Goal: Information Seeking & Learning: Learn about a topic

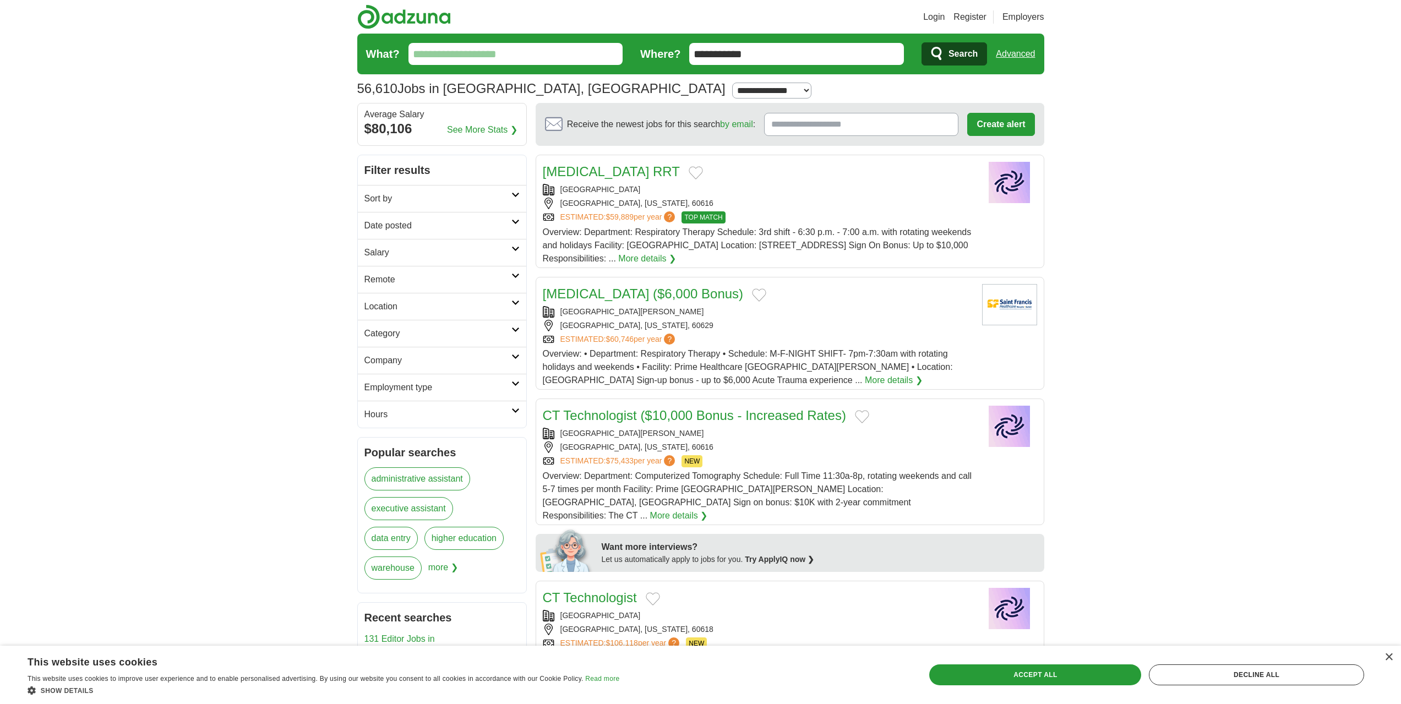
click at [406, 236] on link "Date posted" at bounding box center [442, 225] width 168 height 27
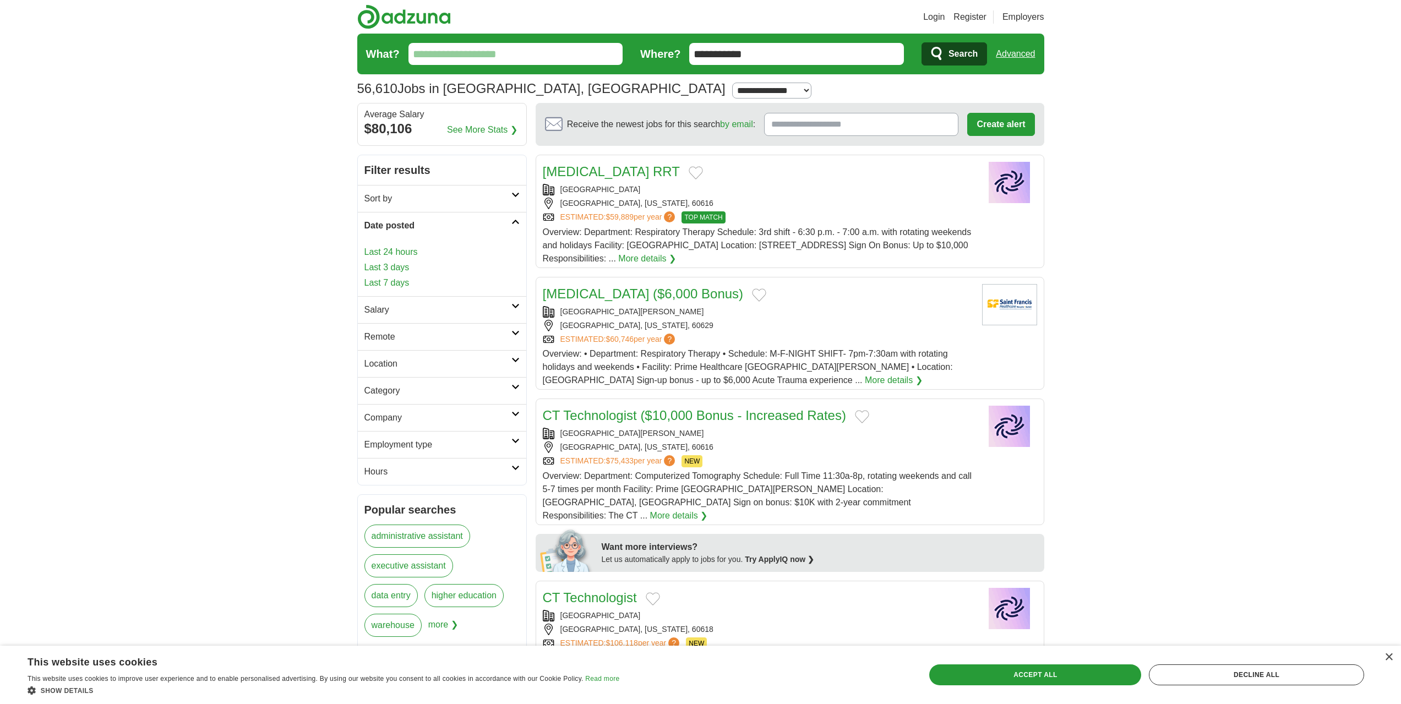
click at [407, 231] on h2 "Date posted" at bounding box center [437, 225] width 147 height 13
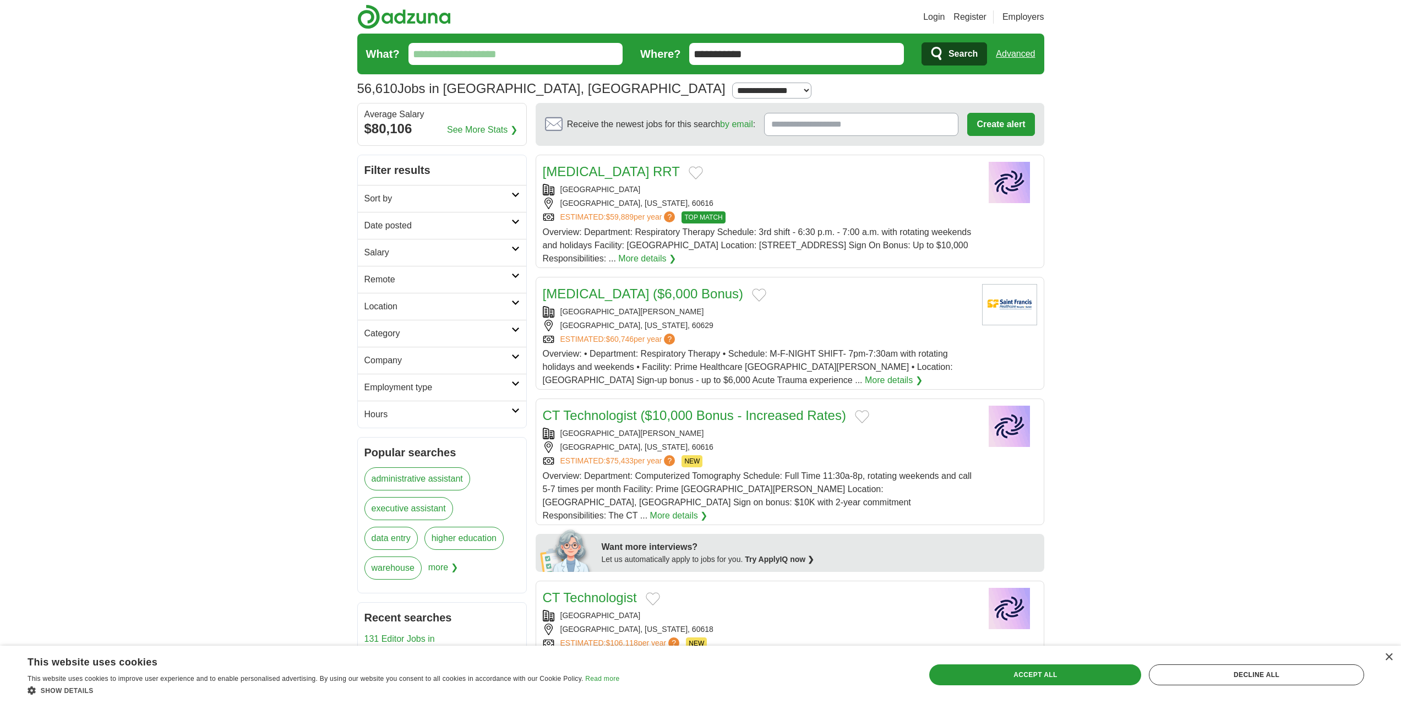
click at [401, 277] on h2 "Remote" at bounding box center [437, 279] width 147 height 13
click at [409, 302] on h2 "Location" at bounding box center [437, 306] width 147 height 13
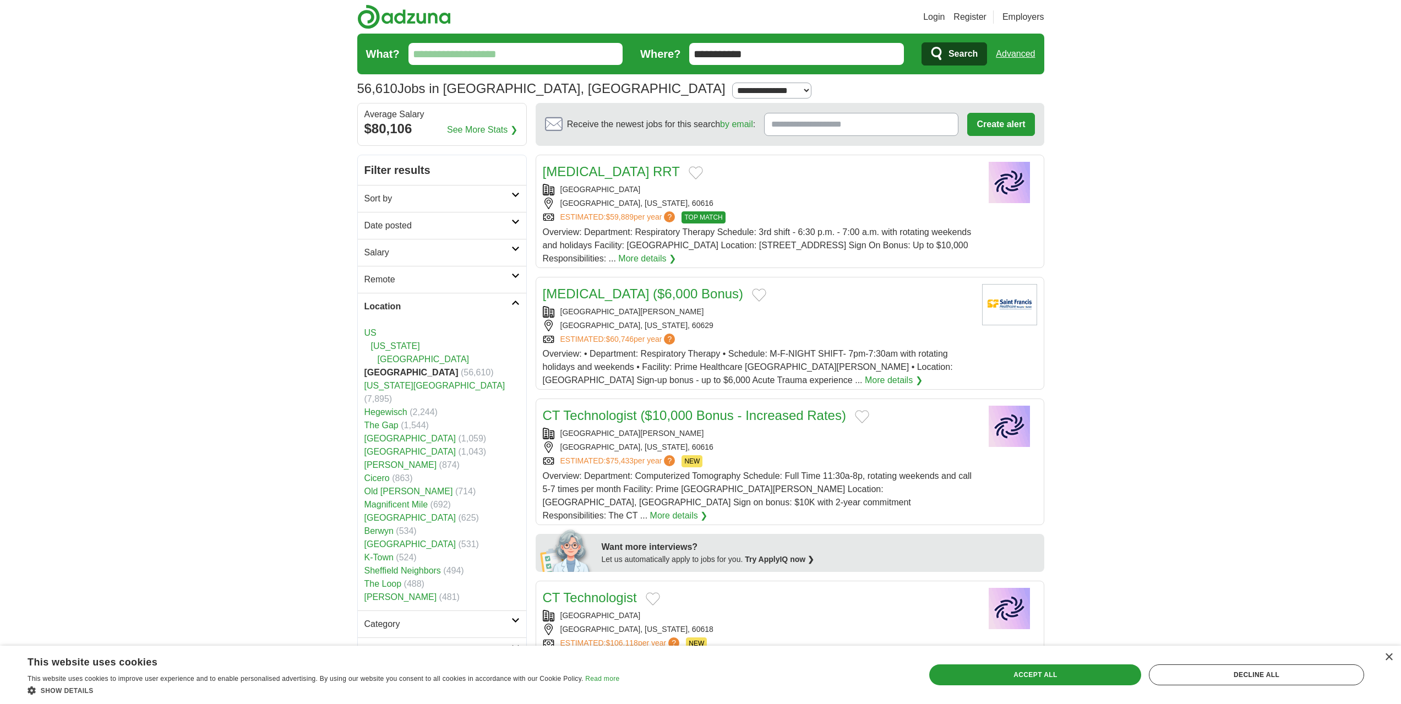
click at [386, 447] on link "[GEOGRAPHIC_DATA]" at bounding box center [410, 451] width 92 height 9
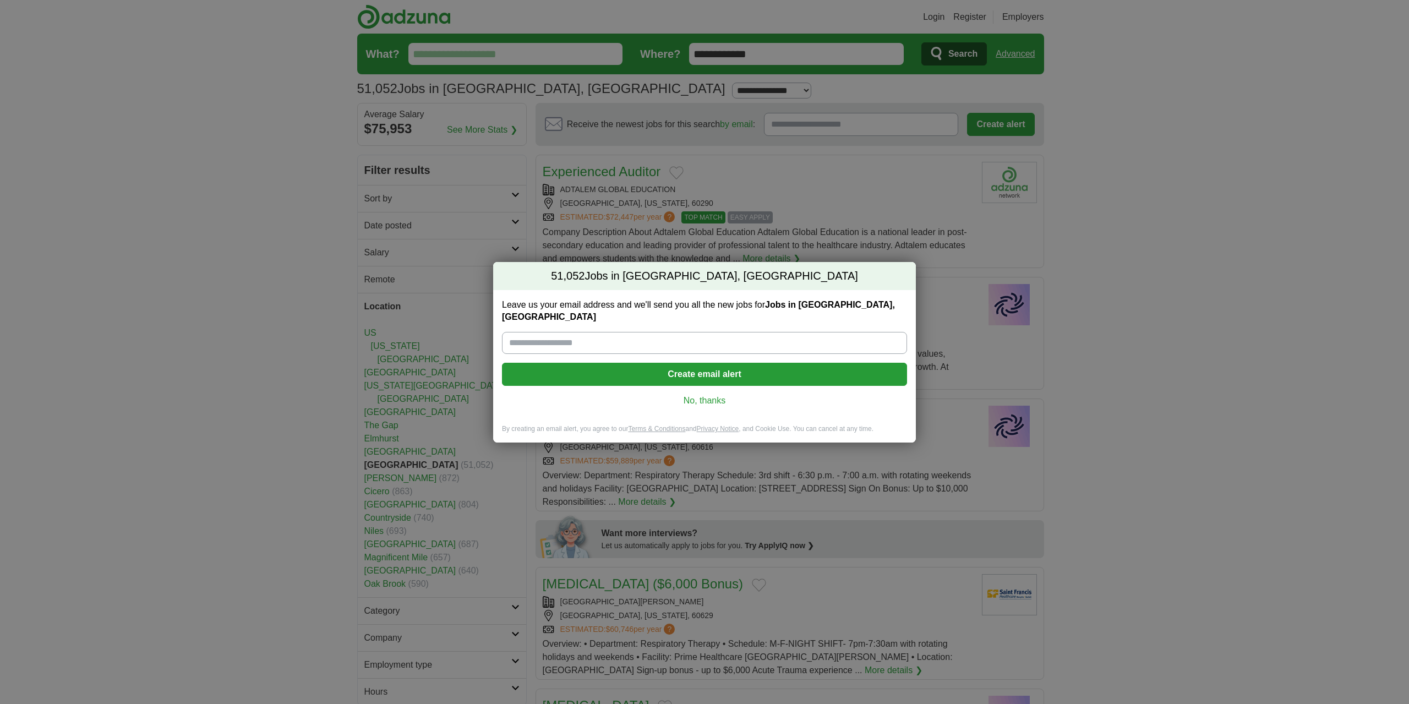
click at [710, 395] on link "No, thanks" at bounding box center [705, 401] width 388 height 12
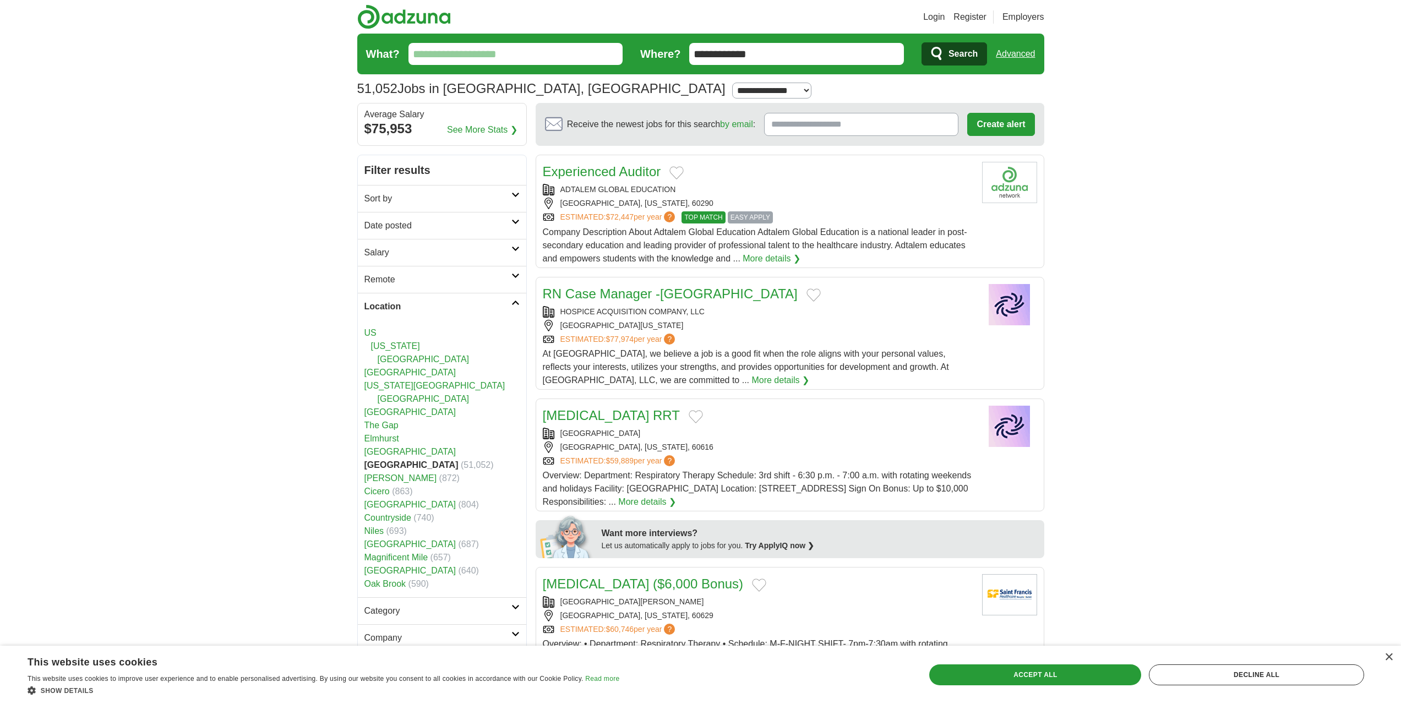
click at [418, 258] on h2 "Salary" at bounding box center [437, 252] width 147 height 13
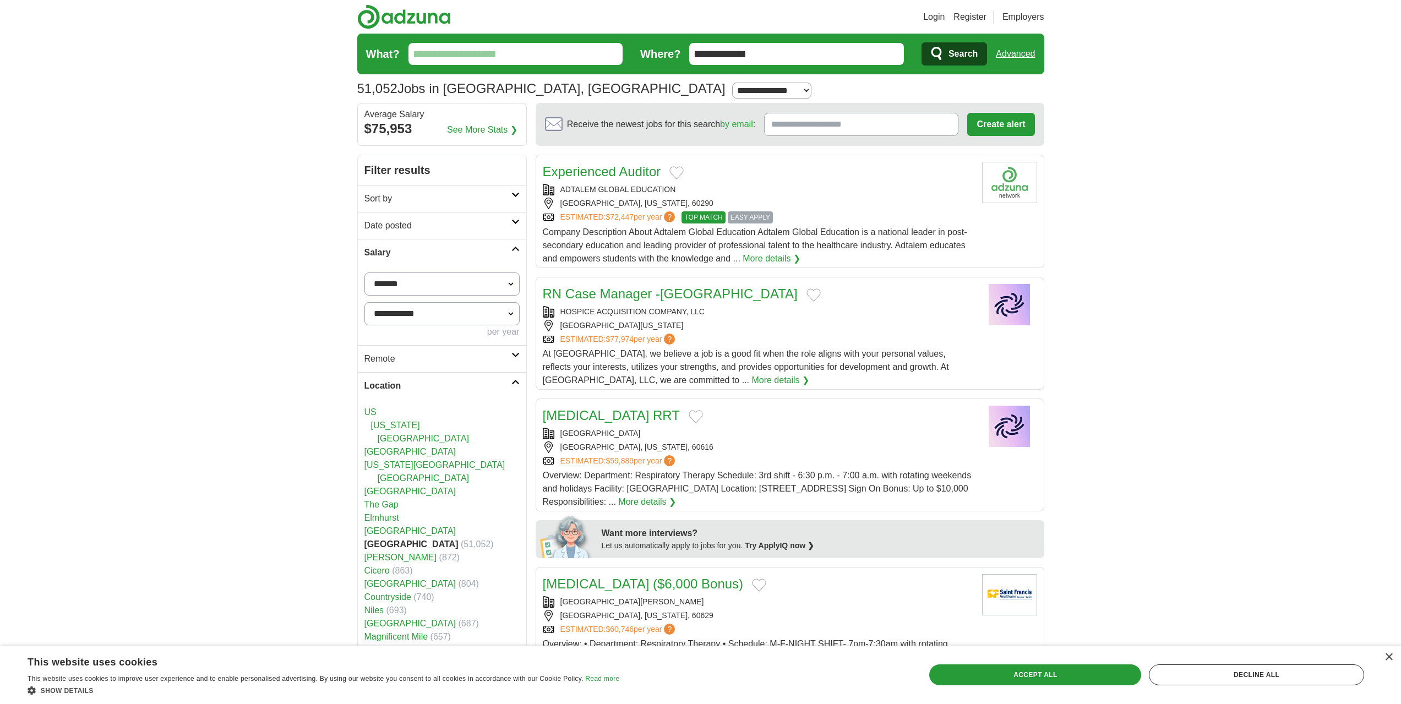
click at [417, 258] on h2 "Salary" at bounding box center [437, 252] width 147 height 13
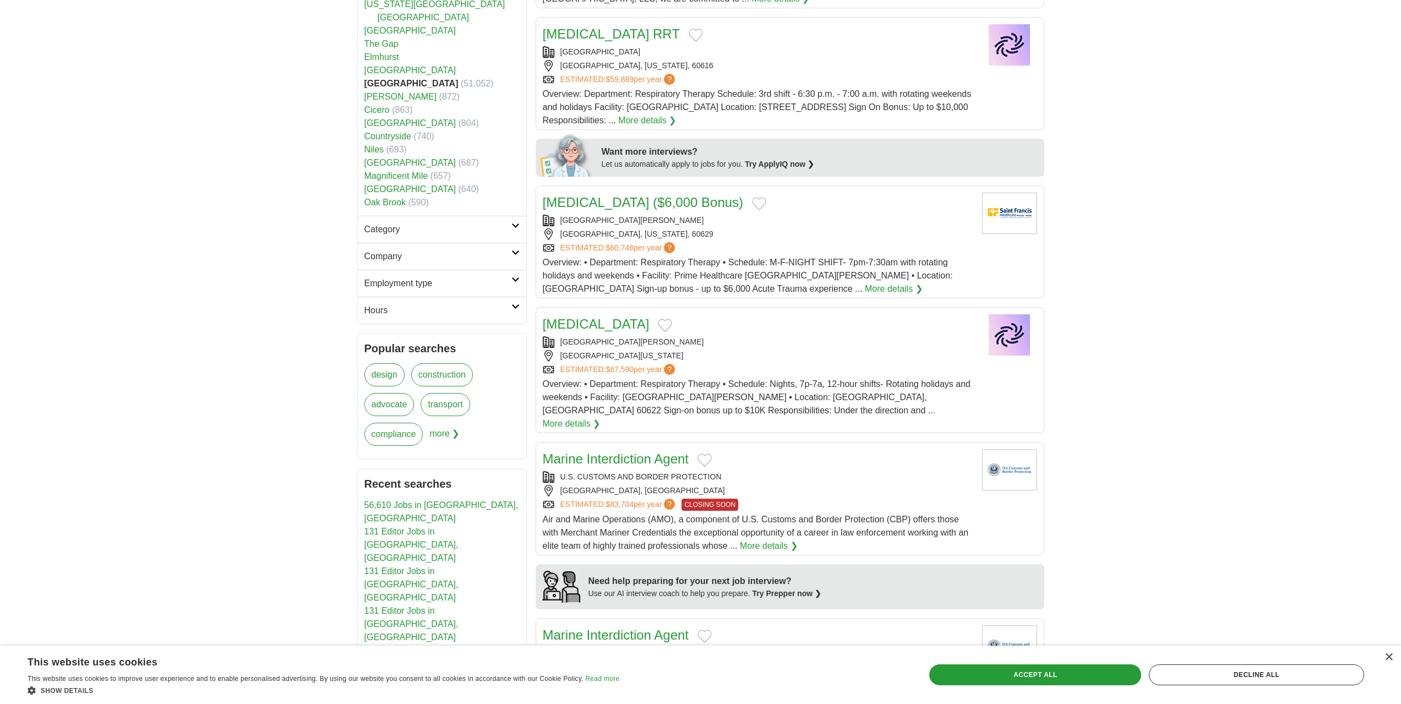
scroll to position [385, 0]
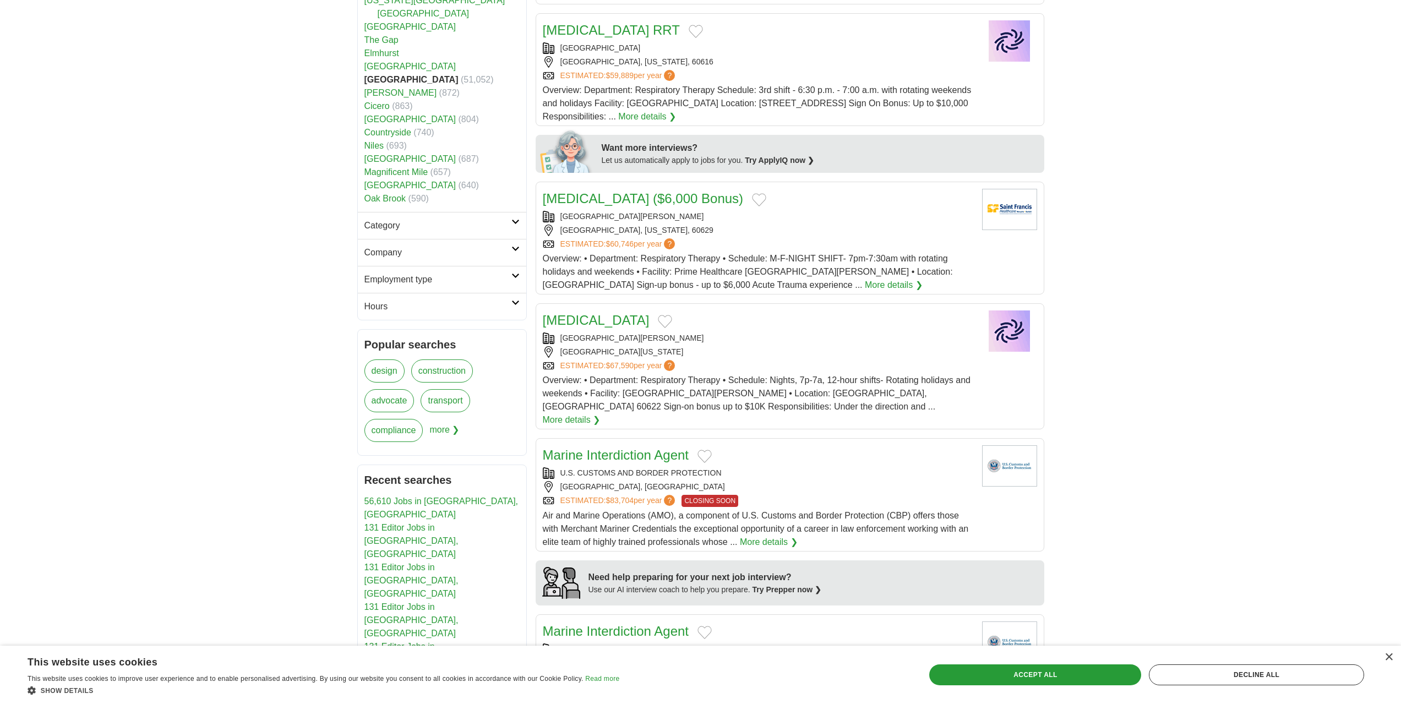
click at [437, 431] on span "more ❯" at bounding box center [444, 434] width 30 height 30
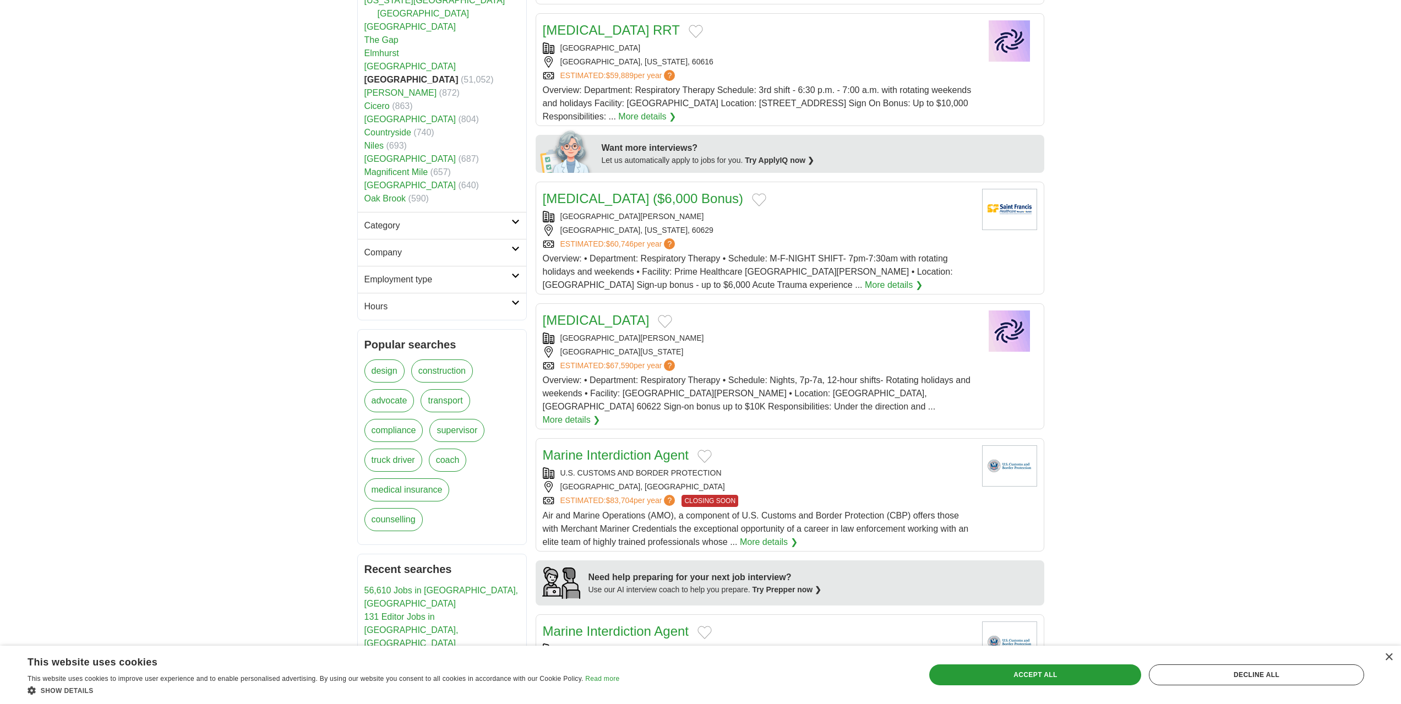
click at [394, 374] on link "design" at bounding box center [384, 371] width 40 height 23
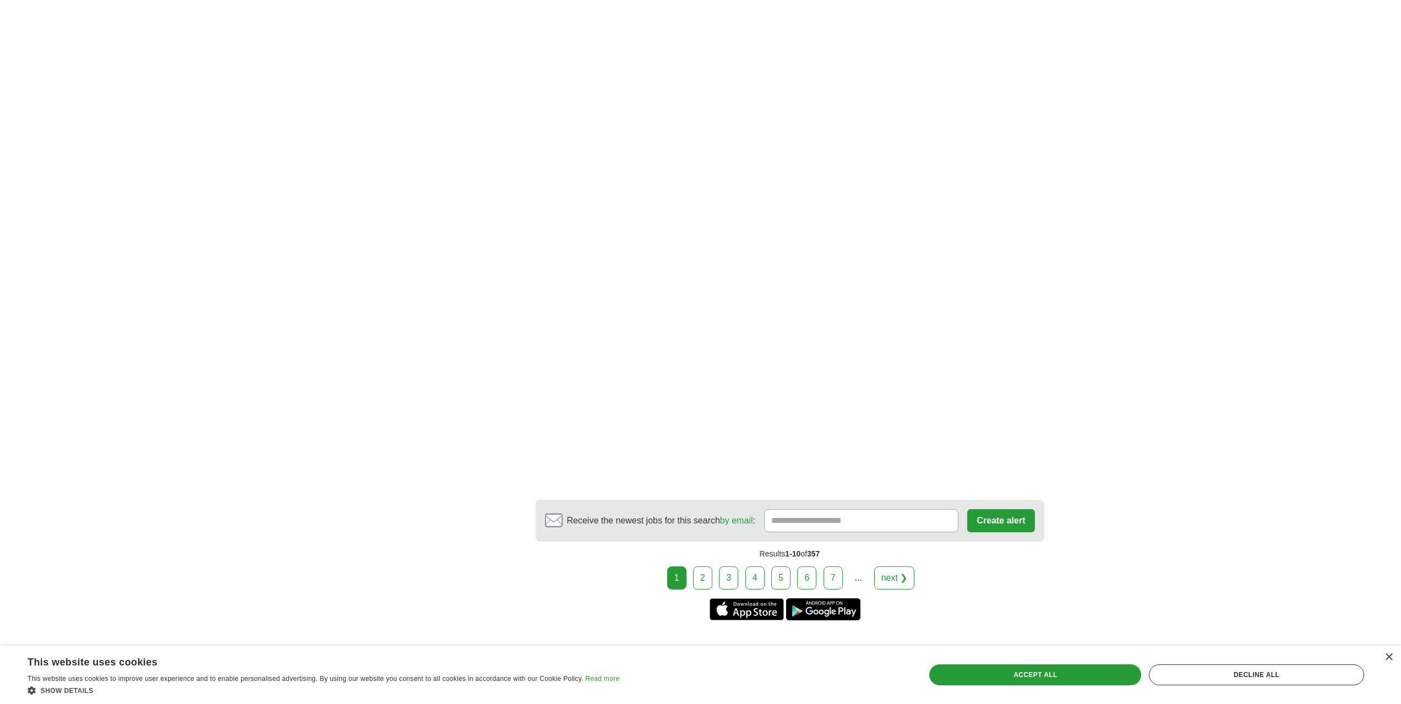
scroll to position [1707, 0]
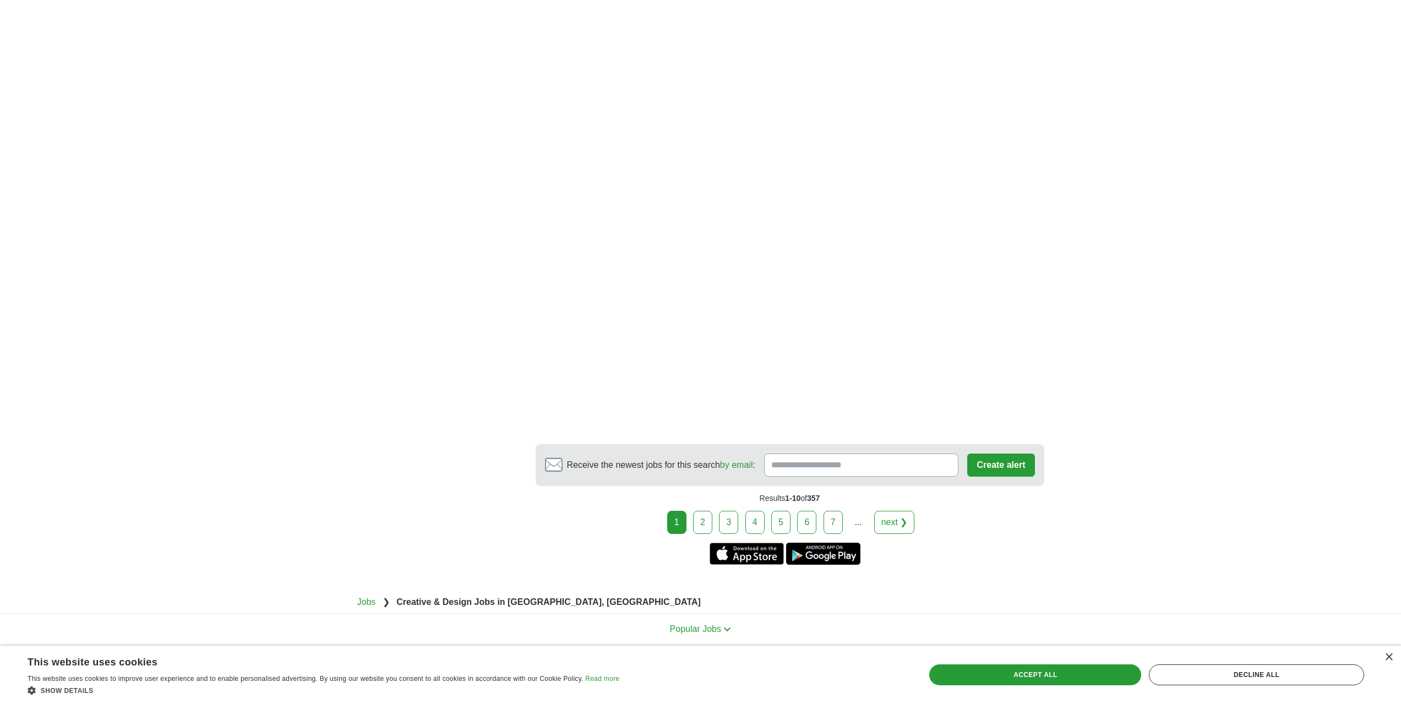
click at [703, 514] on link "2" at bounding box center [702, 522] width 19 height 23
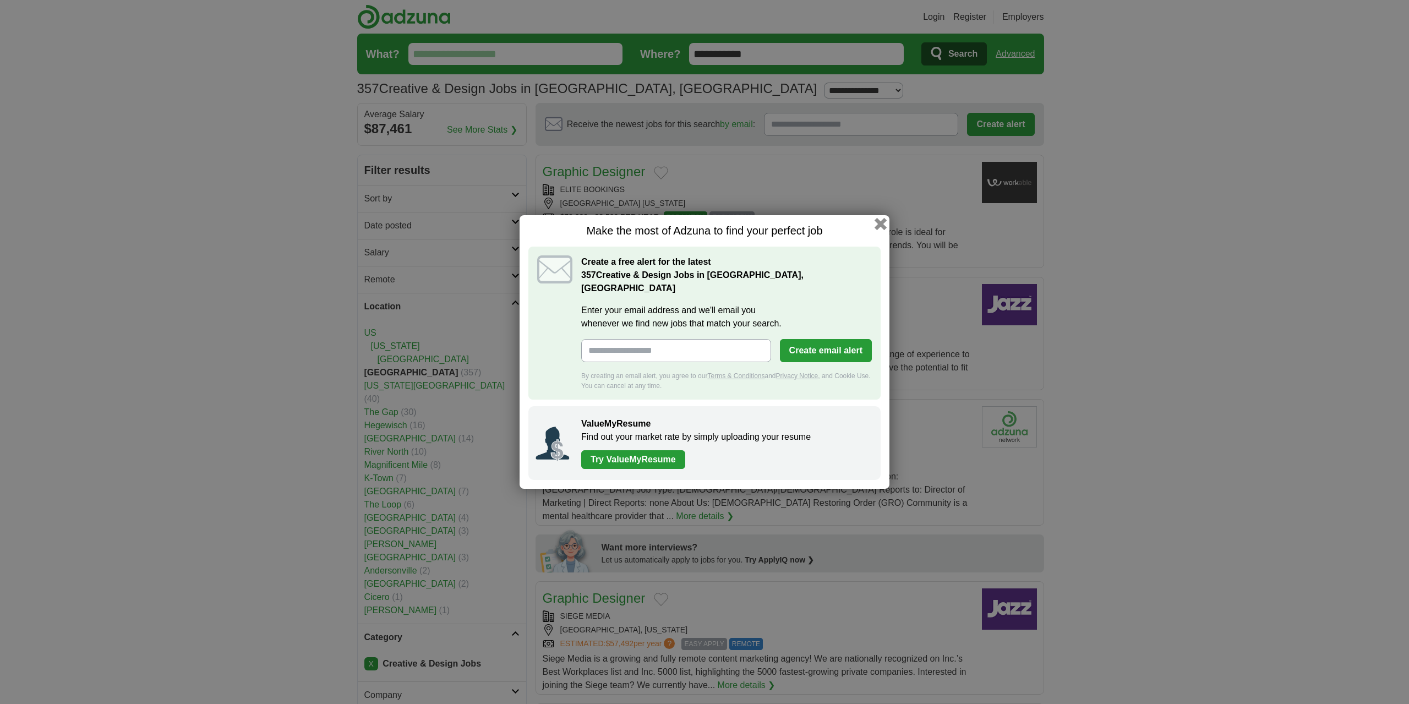
click at [879, 230] on button "button" at bounding box center [881, 224] width 12 height 12
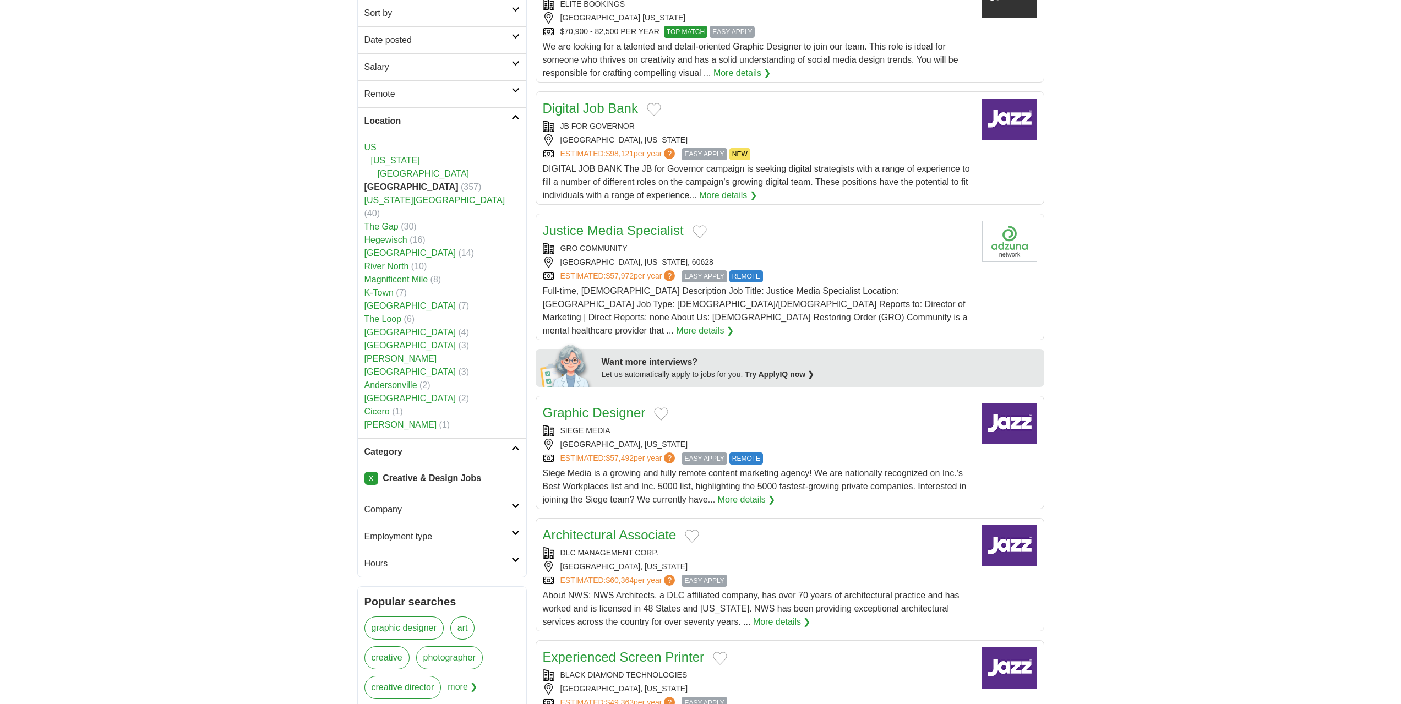
scroll to position [220, 0]
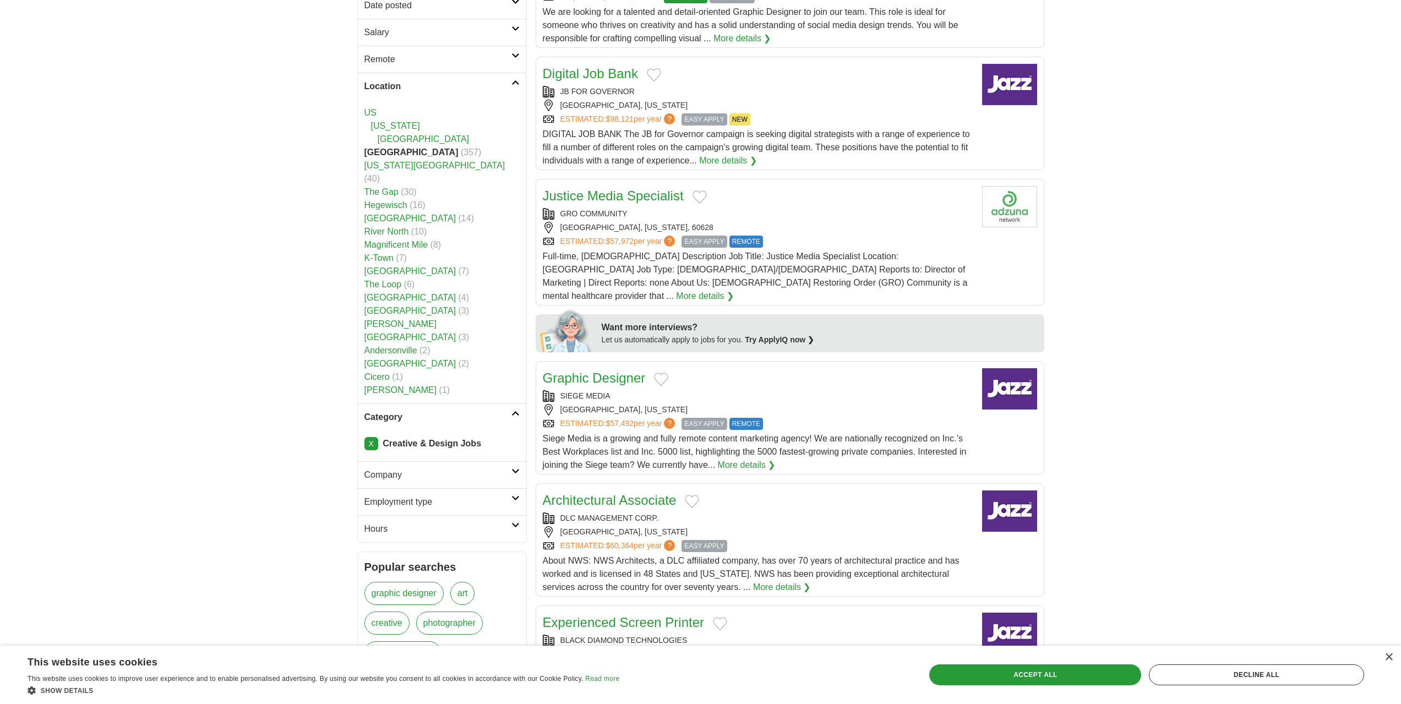
drag, startPoint x: 603, startPoint y: 199, endPoint x: 168, endPoint y: 304, distance: 448.0
click at [168, 304] on body "Login Register Employers 357 Creative & Design Jobs in Chicago, IL Salary Salar…" at bounding box center [700, 685] width 1401 height 1811
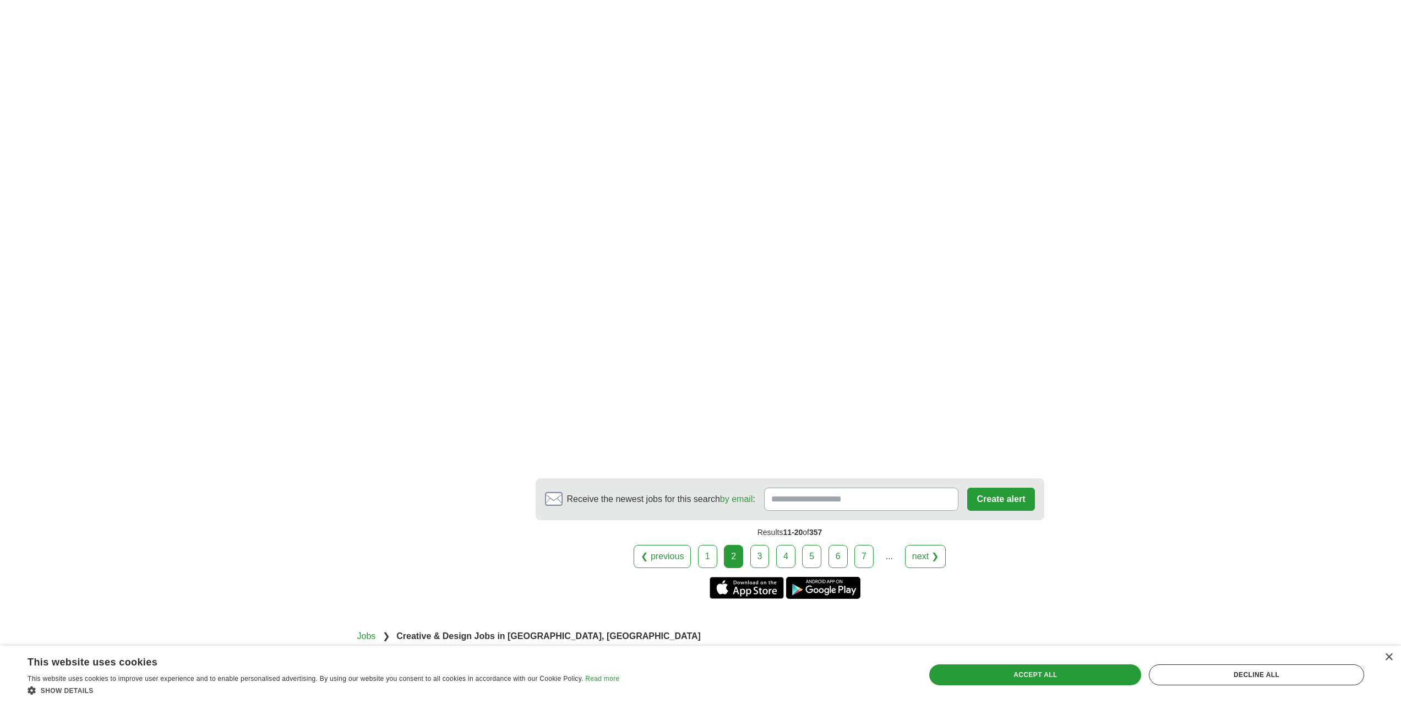
scroll to position [1597, 0]
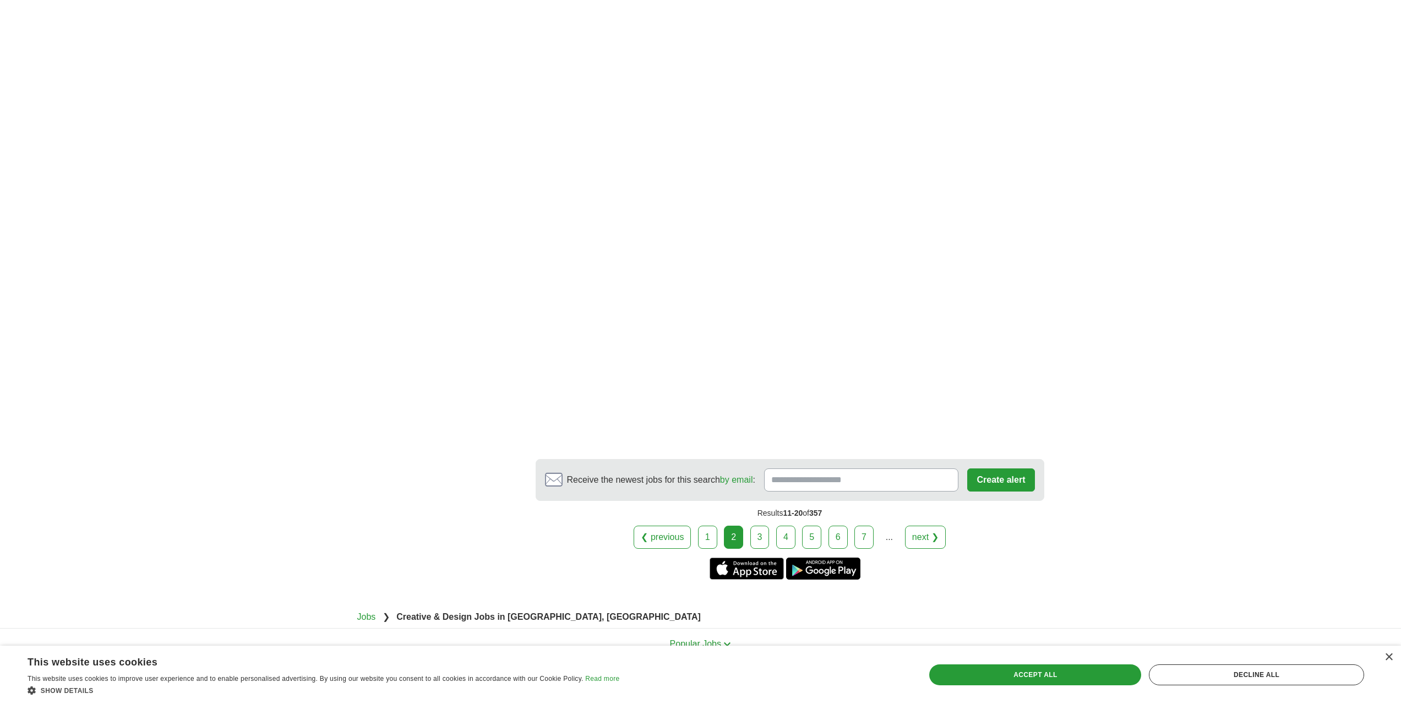
click at [761, 542] on link "3" at bounding box center [759, 537] width 19 height 23
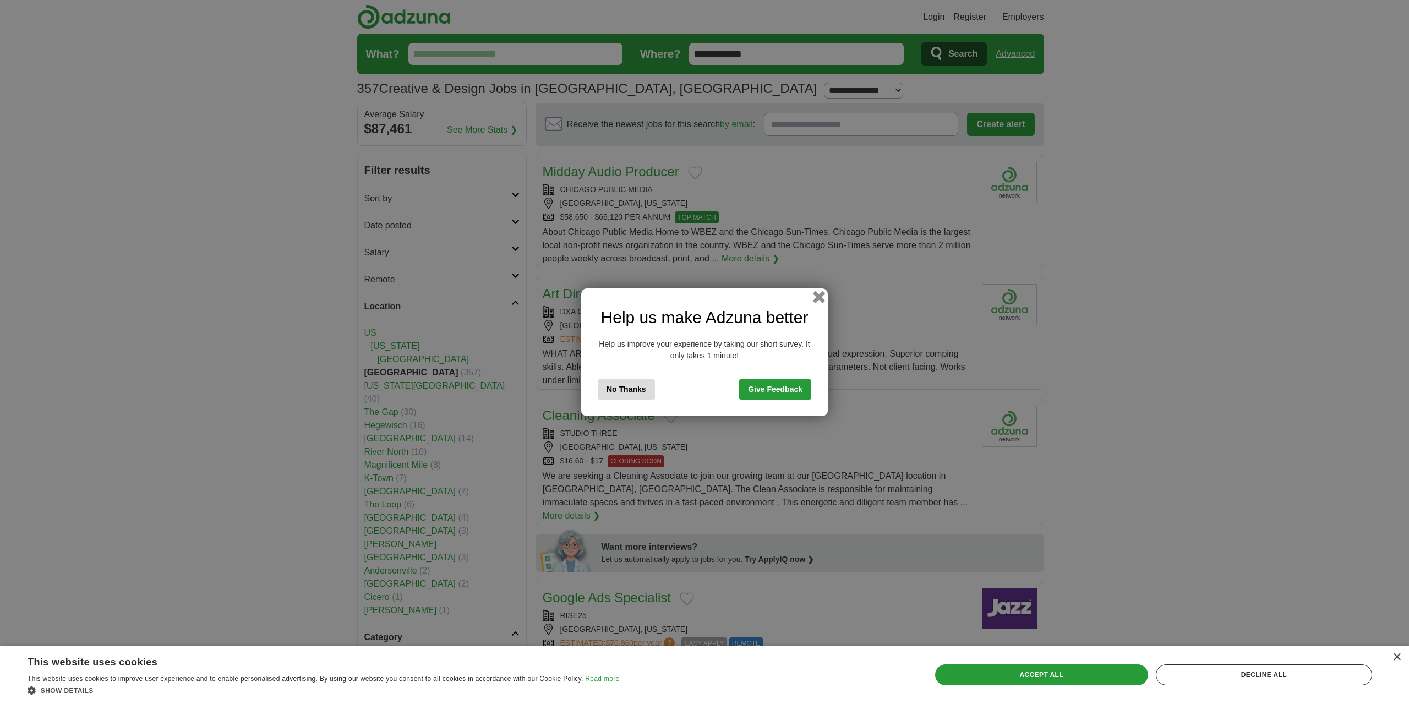
click at [821, 295] on button "button" at bounding box center [819, 297] width 12 height 12
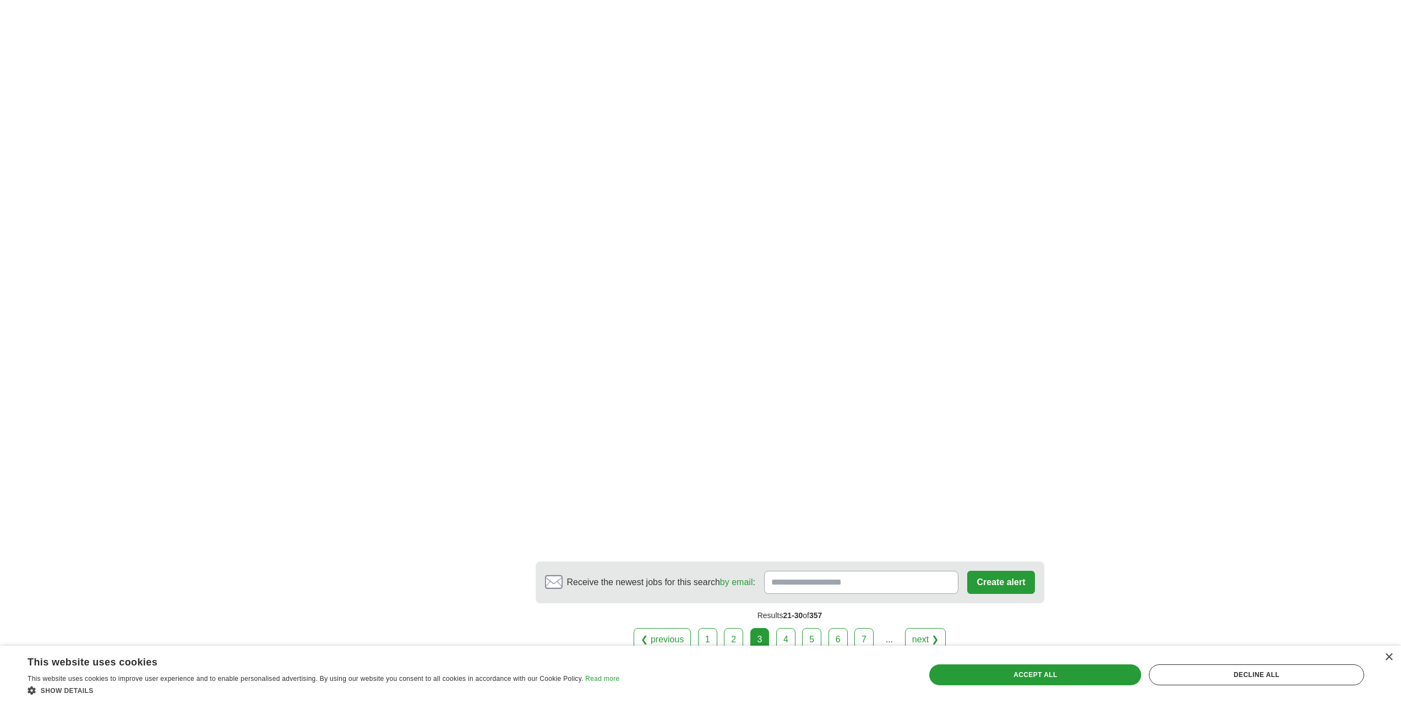
scroll to position [1800, 0]
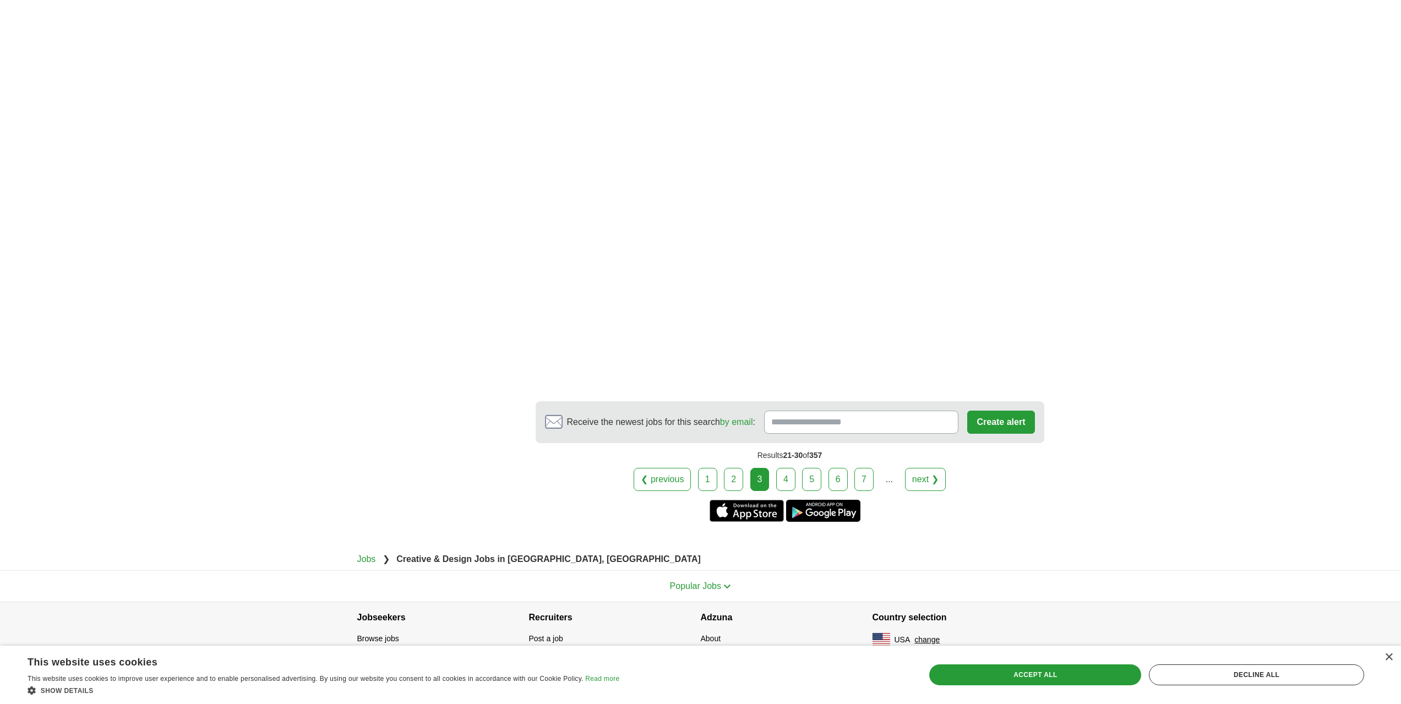
click at [776, 475] on link "4" at bounding box center [785, 479] width 19 height 23
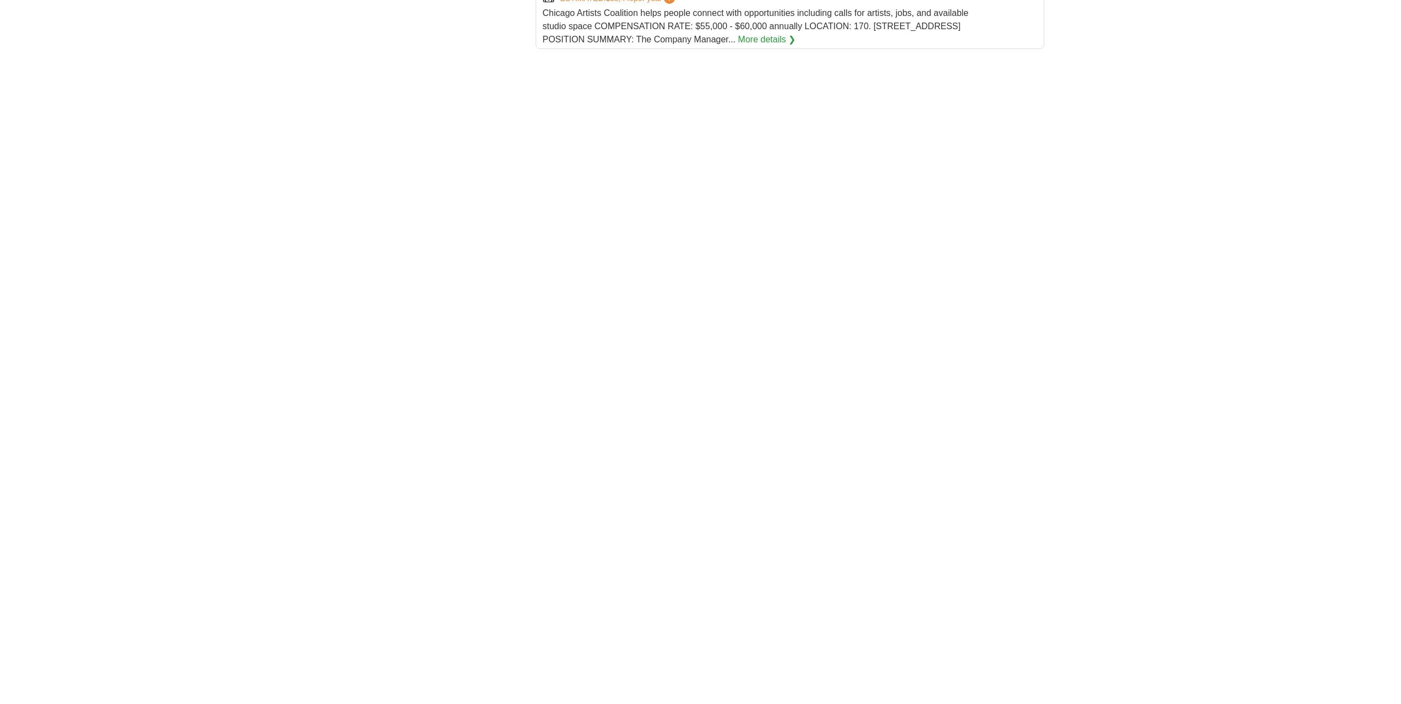
scroll to position [1774, 0]
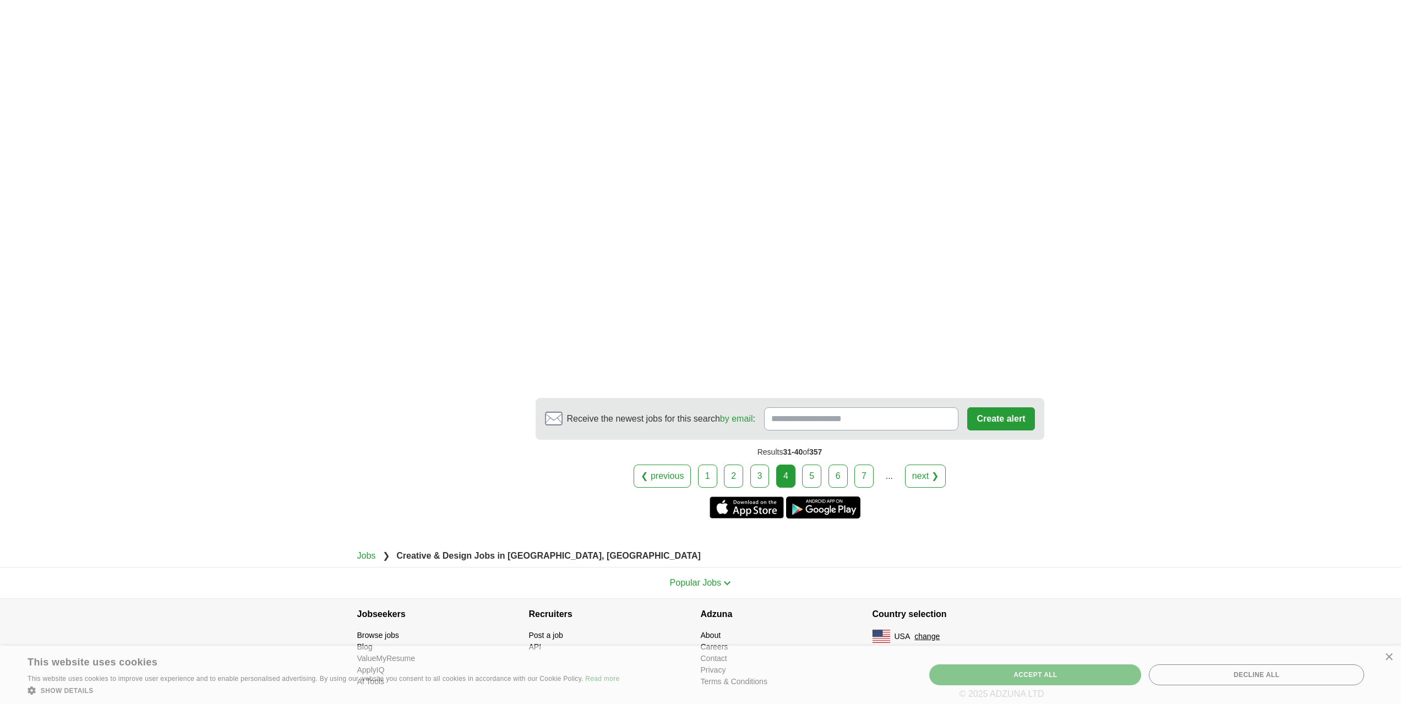
click at [868, 474] on link "7" at bounding box center [863, 476] width 19 height 23
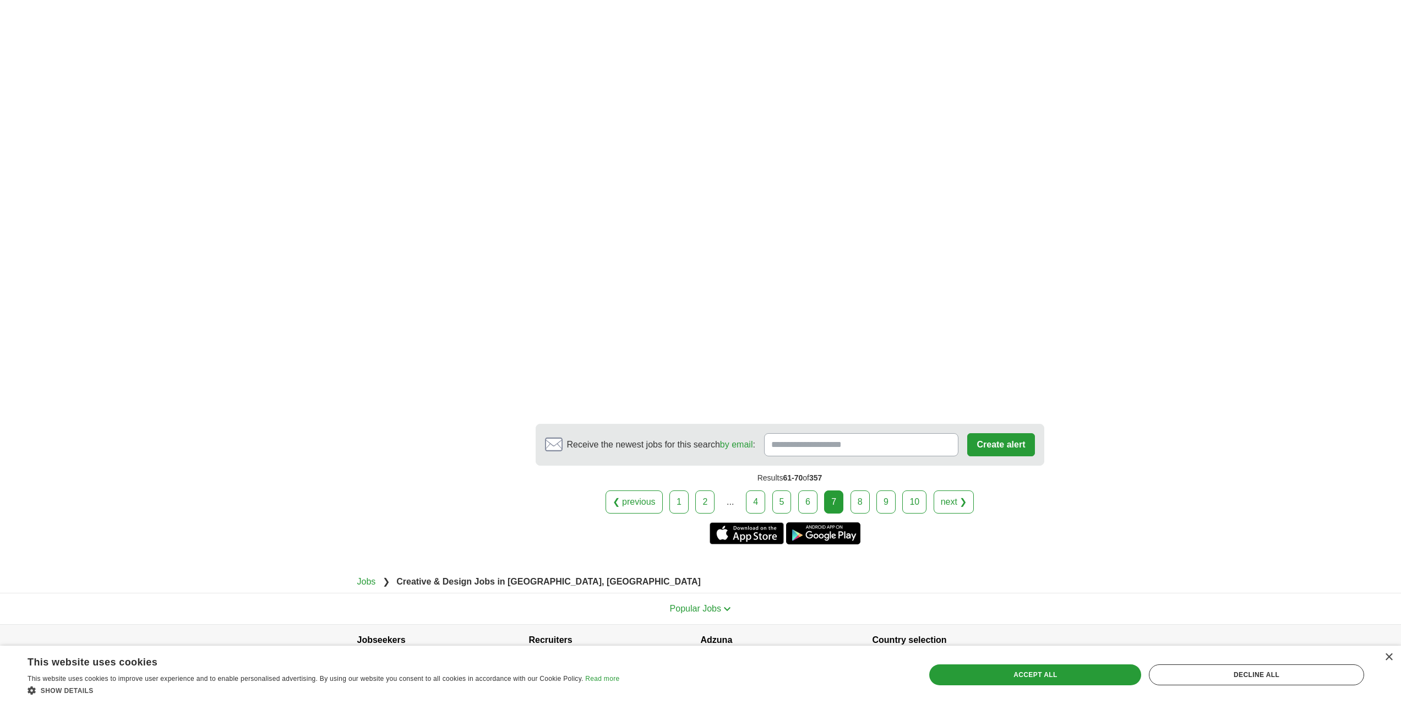
scroll to position [1683, 0]
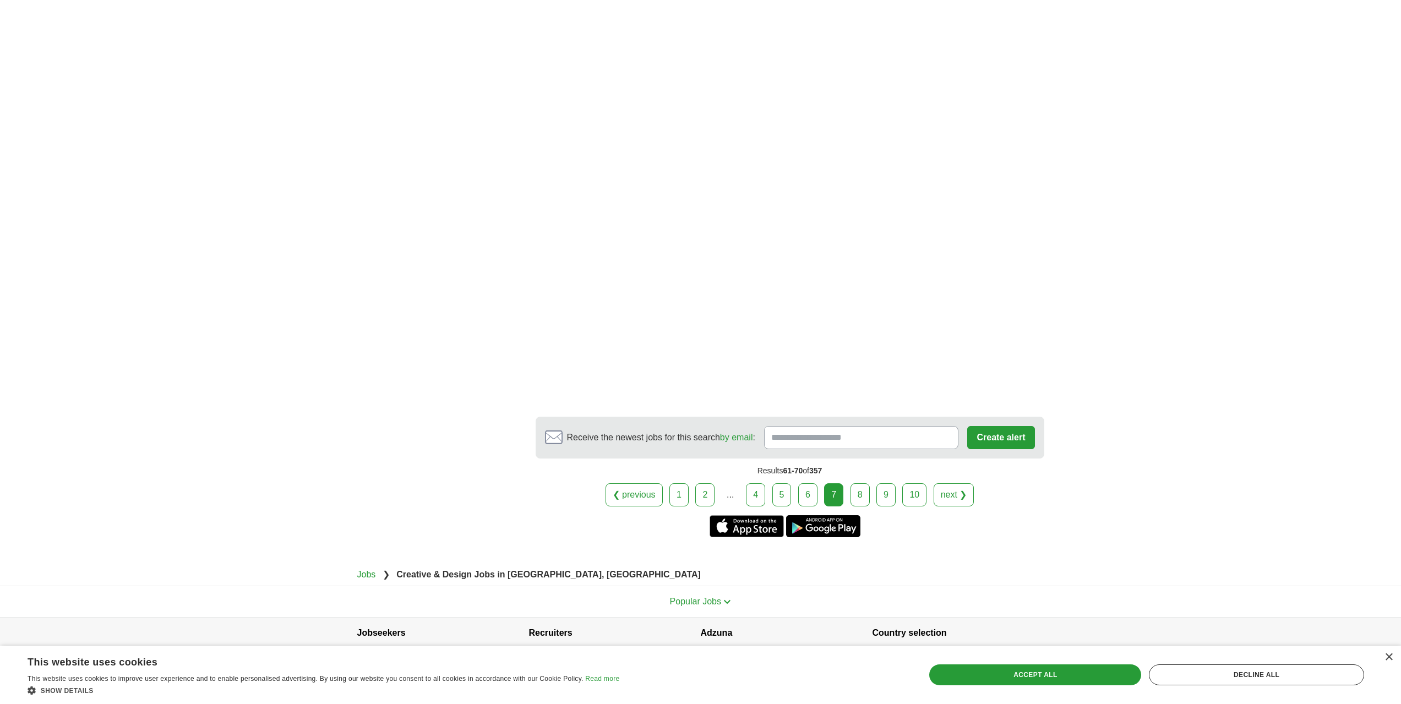
click at [864, 483] on link "8" at bounding box center [860, 494] width 19 height 23
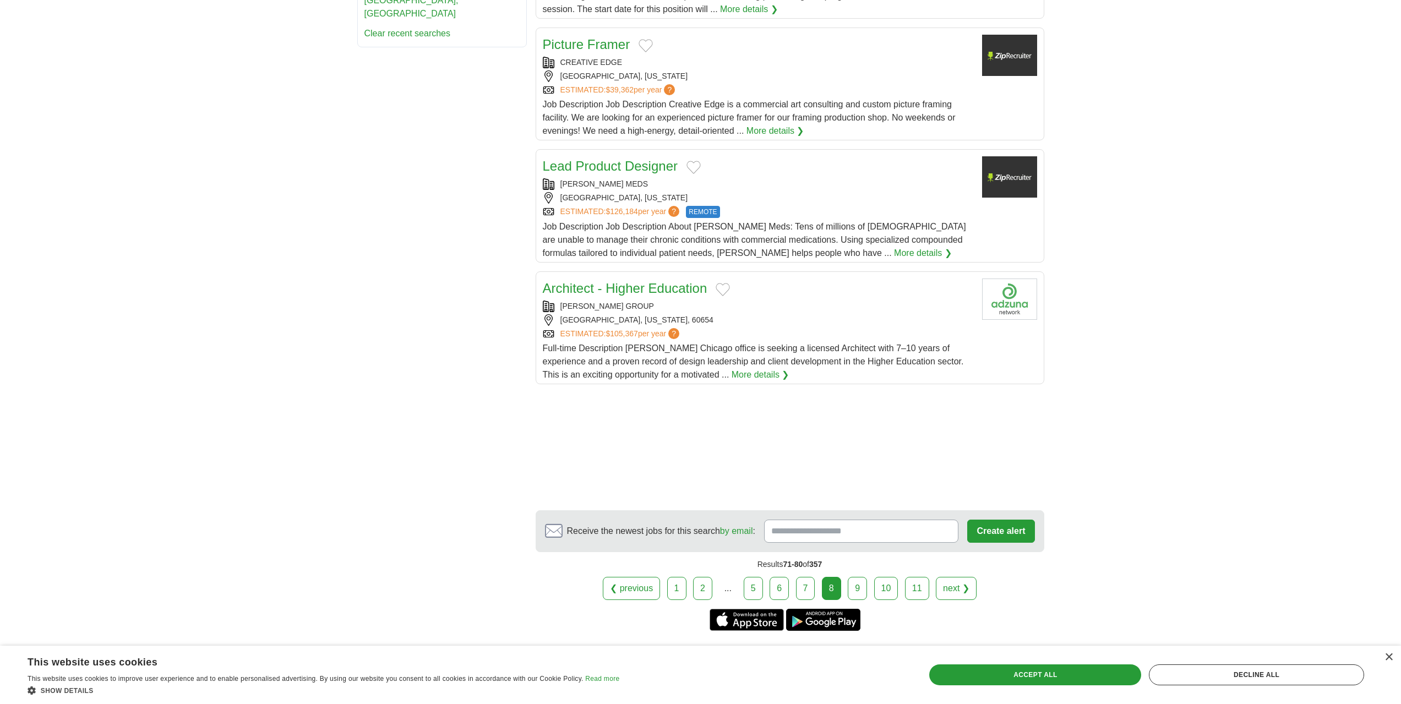
scroll to position [1156, 0]
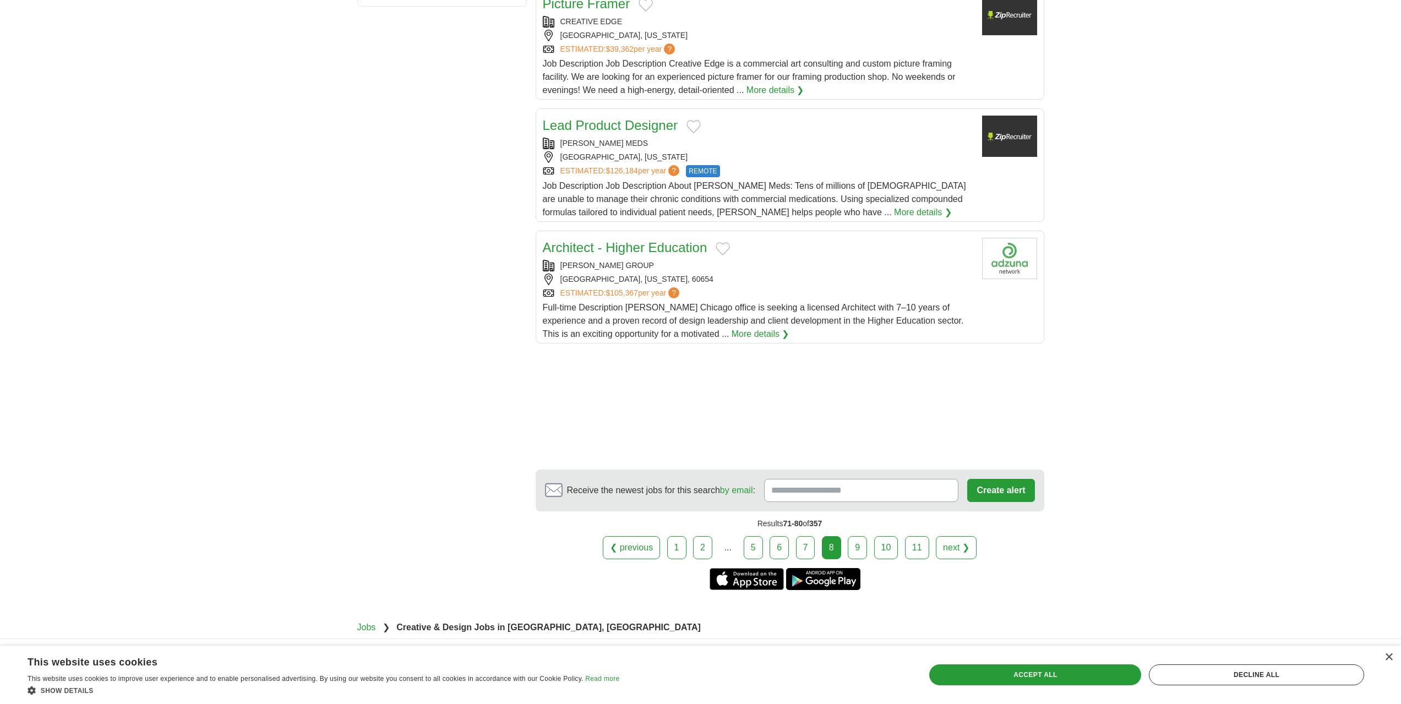
click at [857, 536] on link "9" at bounding box center [857, 547] width 19 height 23
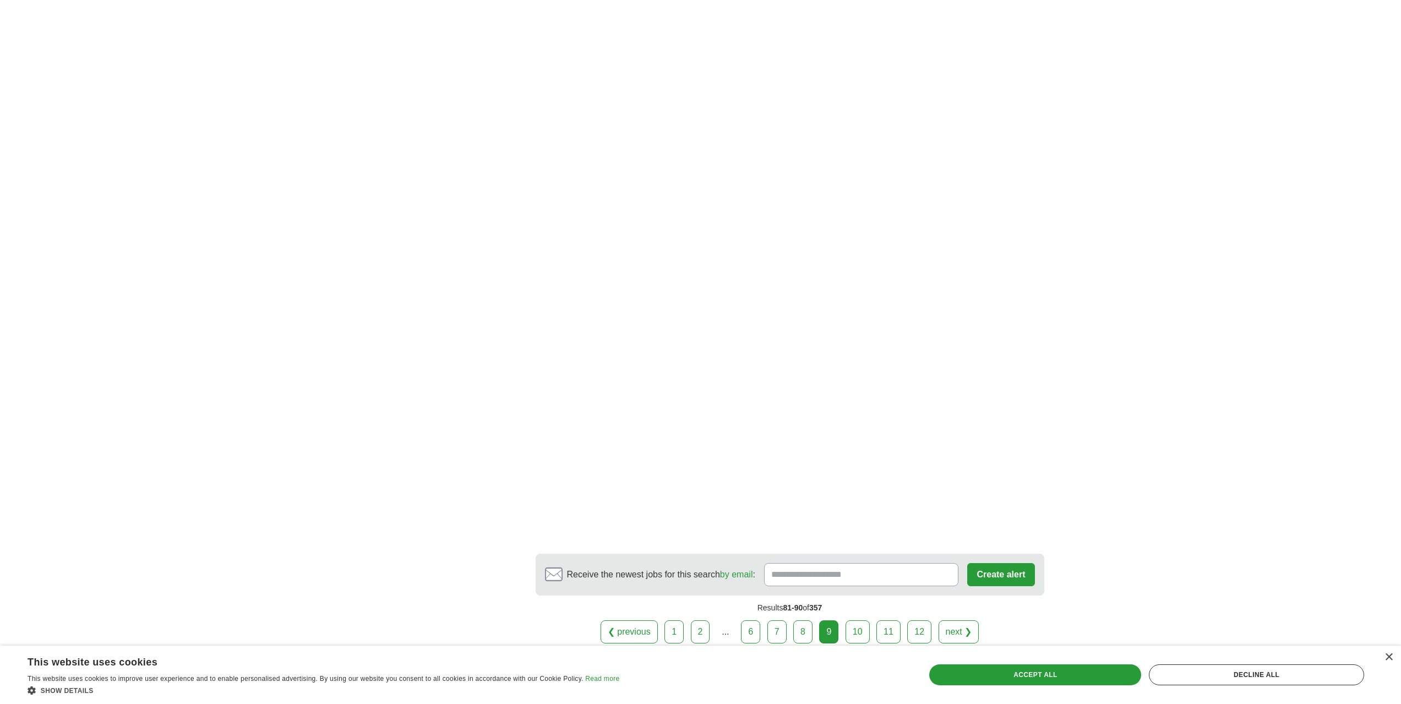
scroll to position [1652, 0]
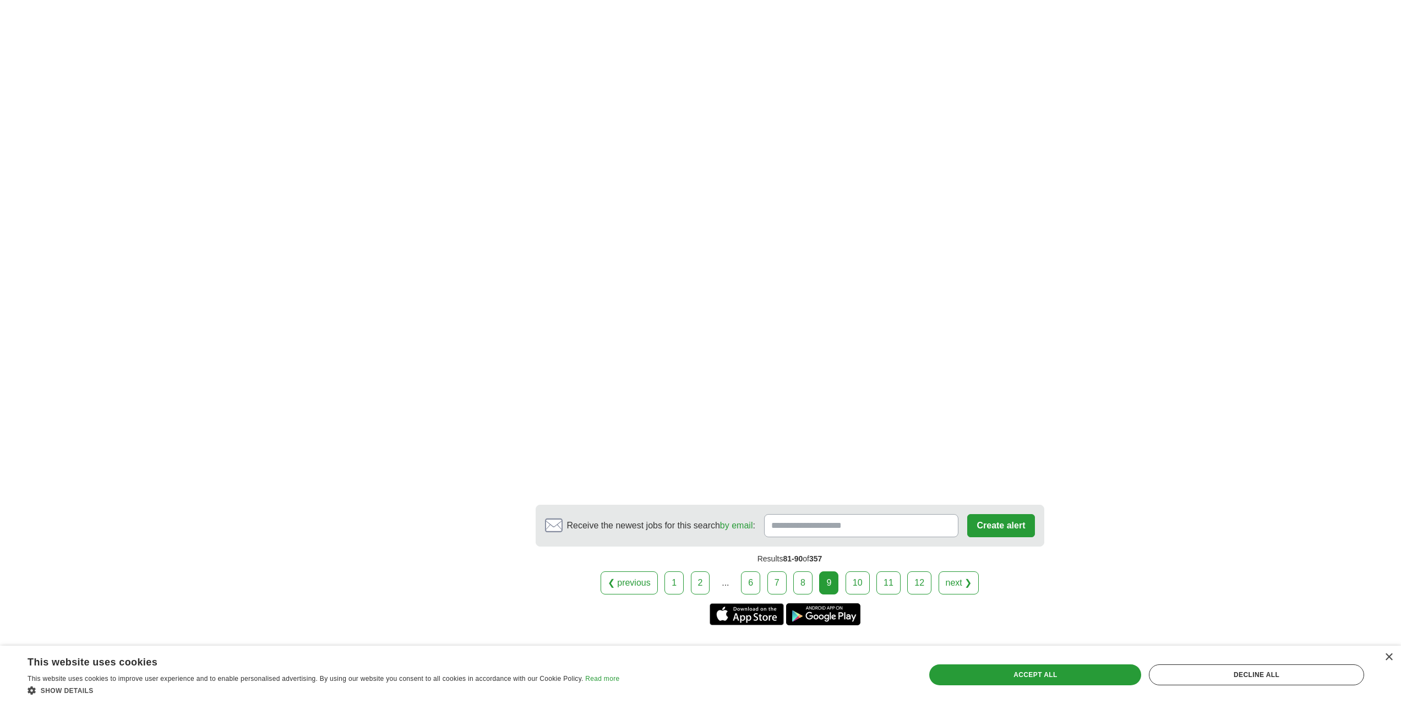
click at [857, 586] on link "10" at bounding box center [858, 582] width 24 height 23
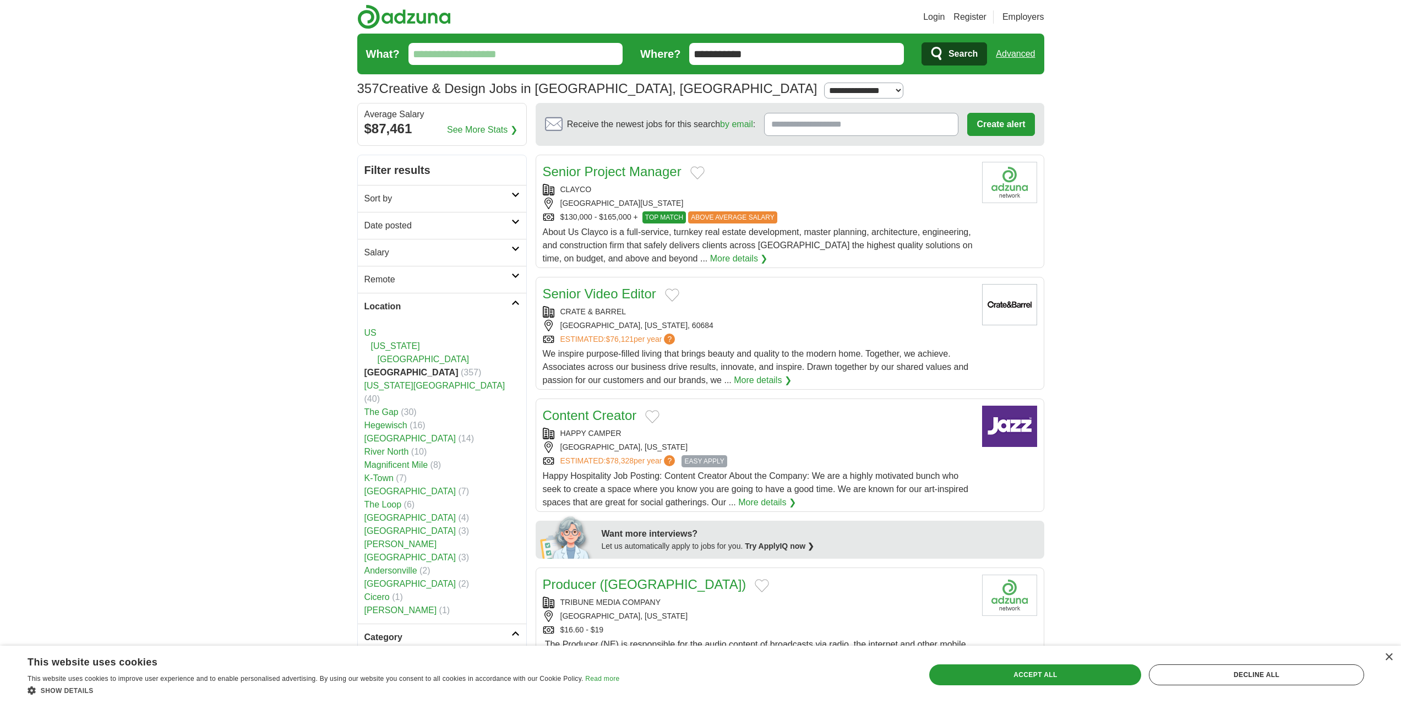
click at [482, 57] on input "What?" at bounding box center [516, 54] width 215 height 22
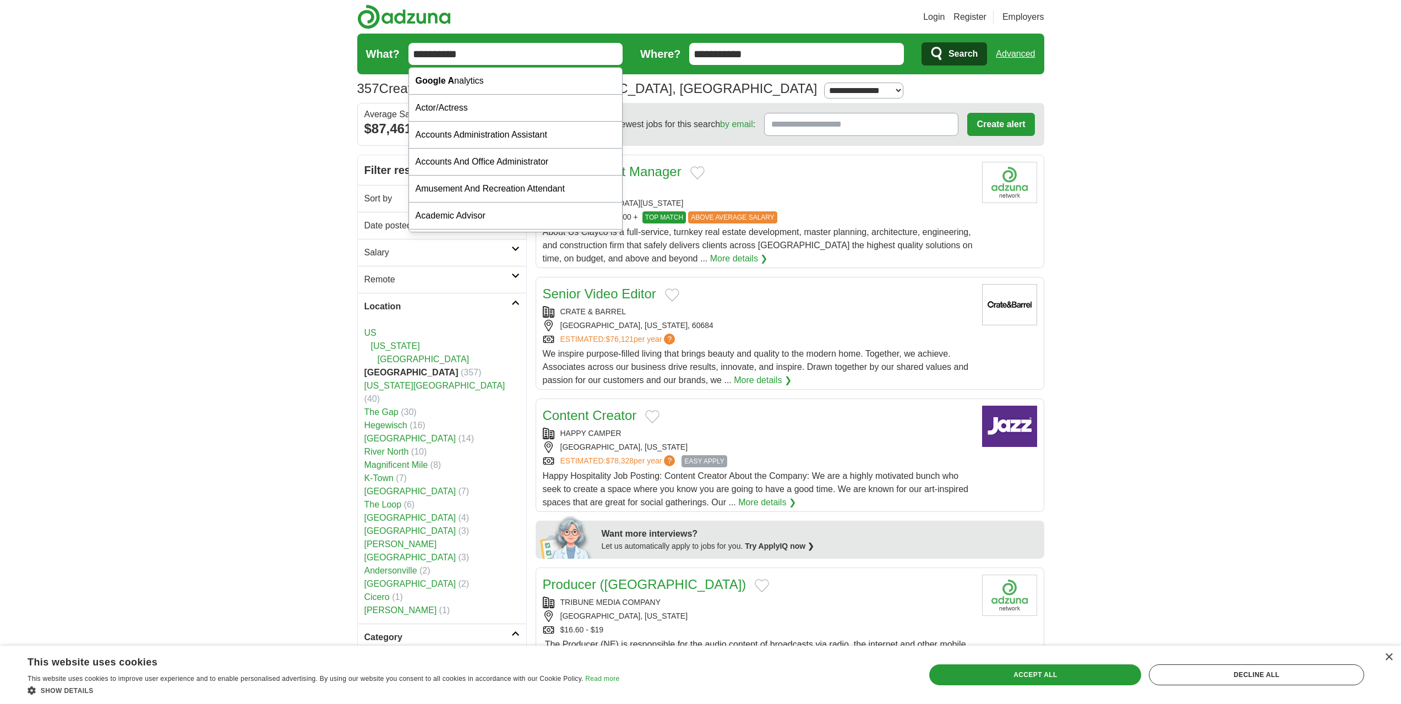
type input "**********"
click at [922, 42] on button "Search" at bounding box center [955, 53] width 66 height 23
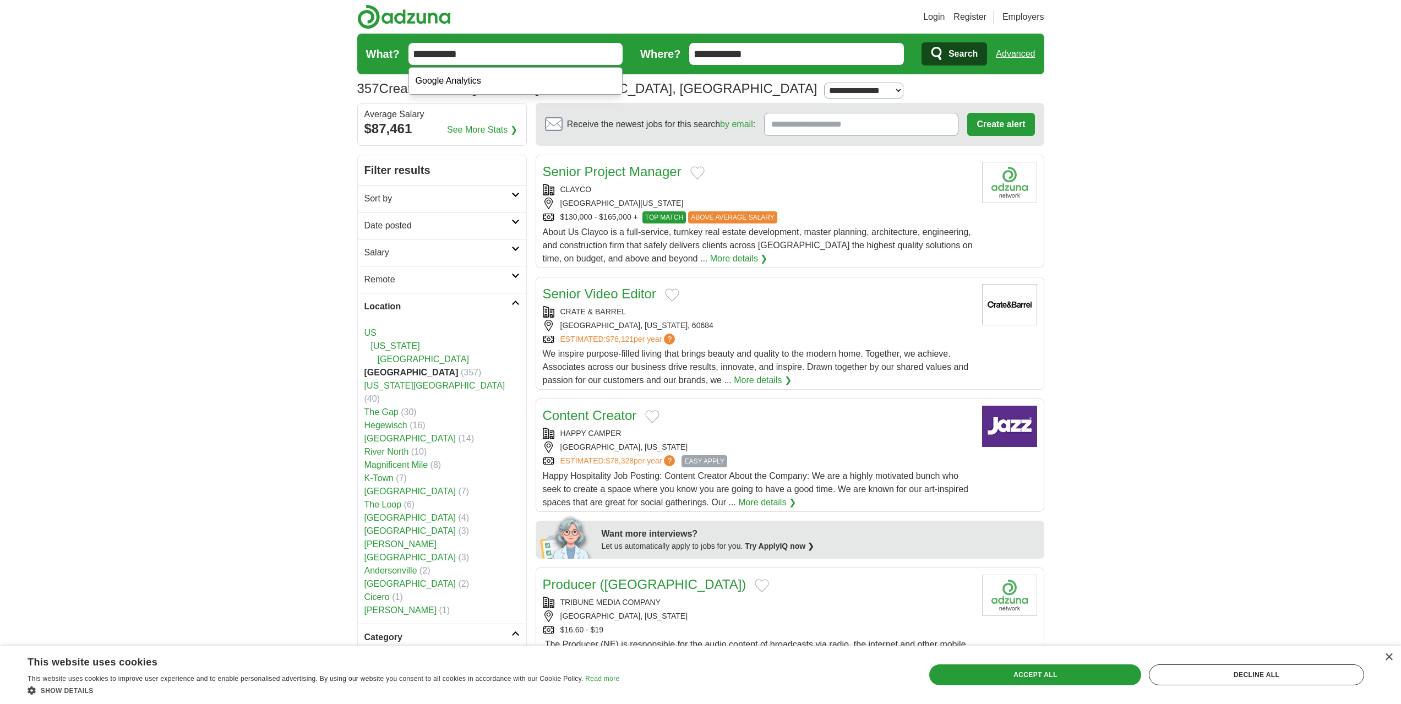
click at [507, 62] on input "**********" at bounding box center [516, 54] width 215 height 22
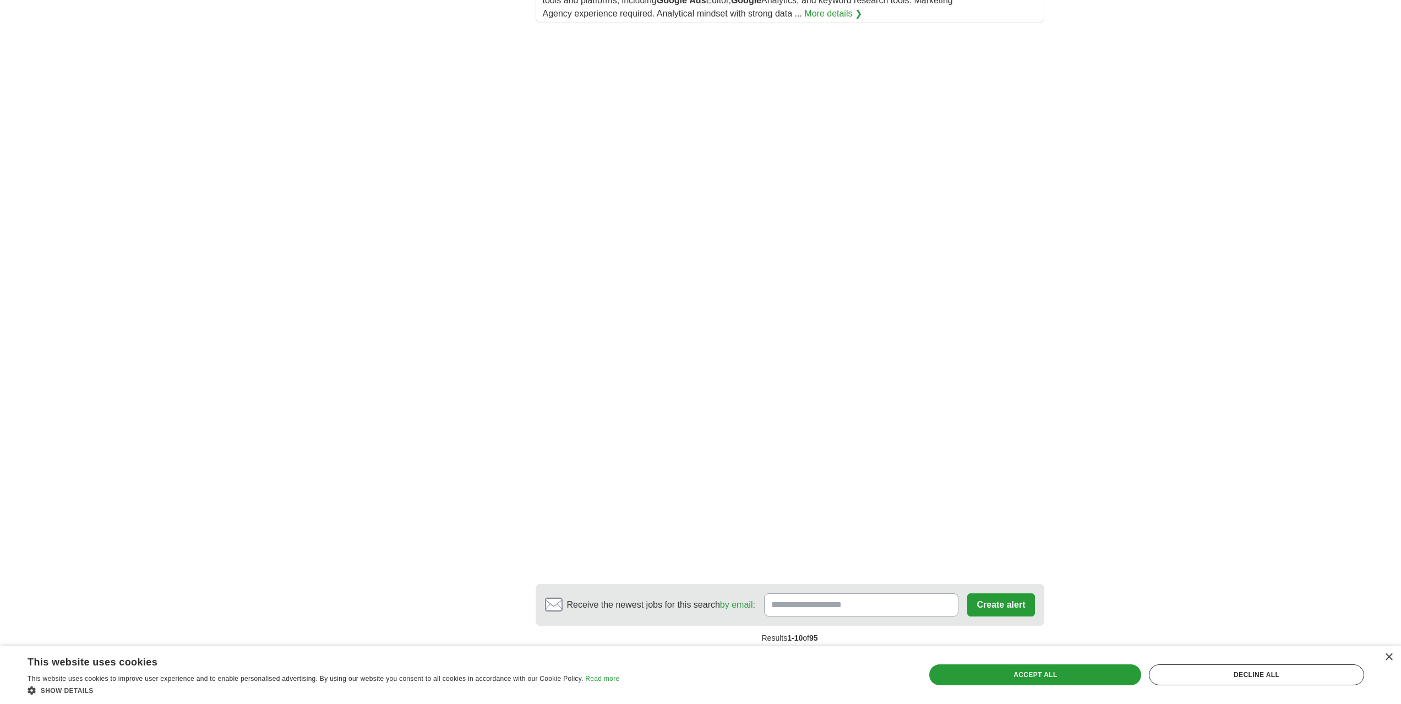
scroll to position [1756, 0]
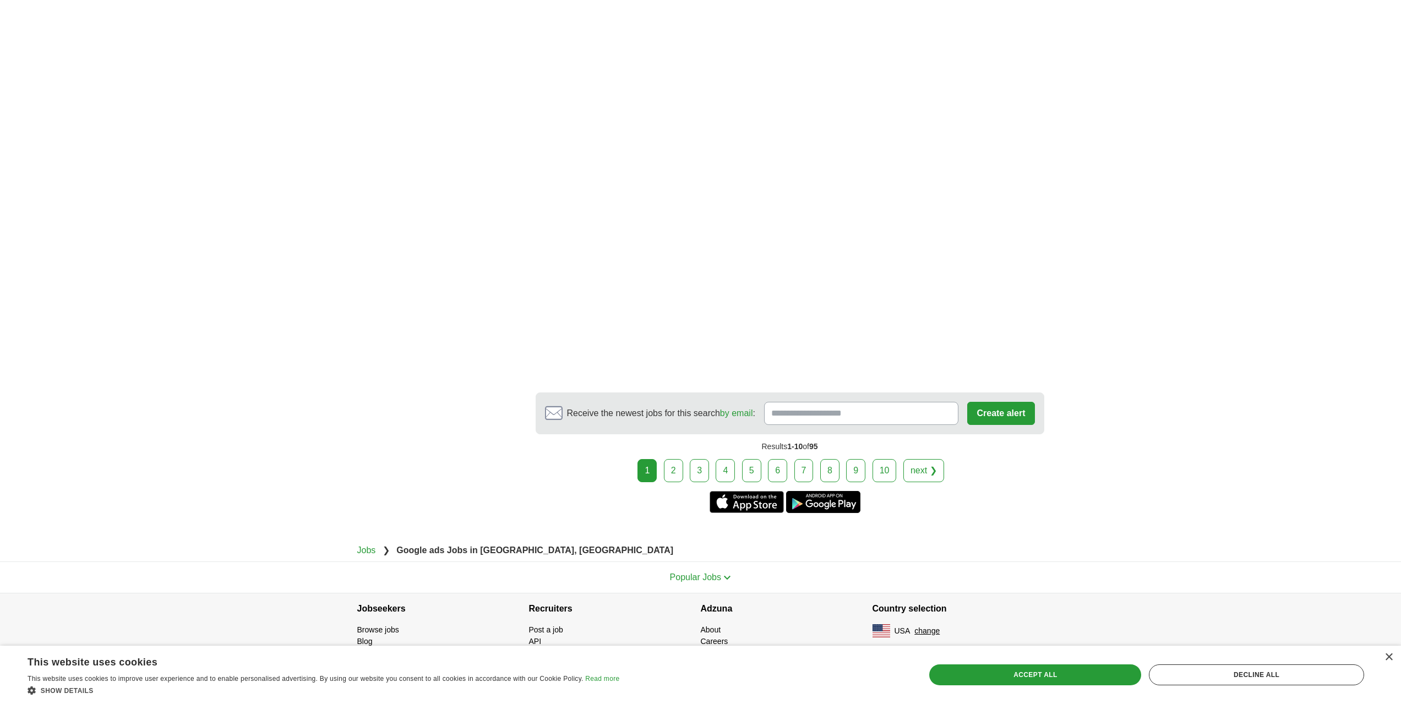
click at [672, 479] on link "2" at bounding box center [673, 470] width 19 height 23
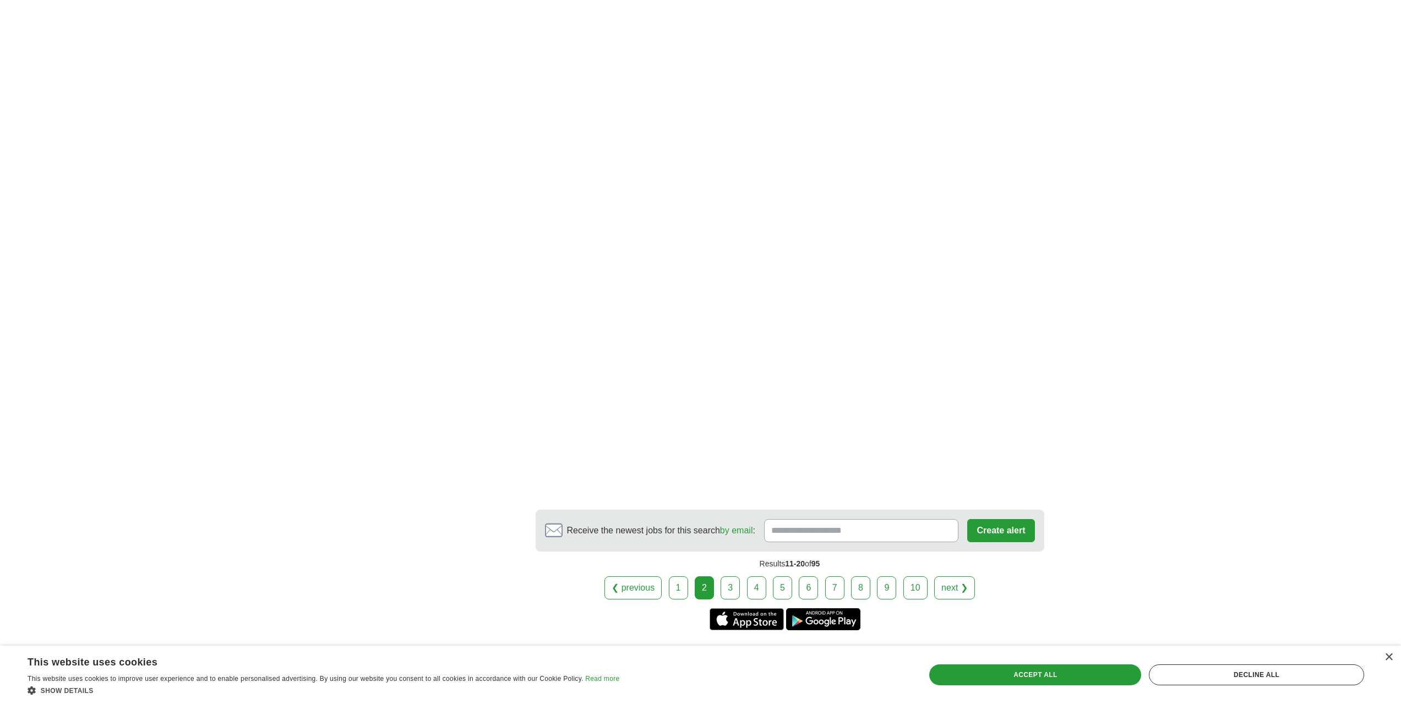
scroll to position [1652, 0]
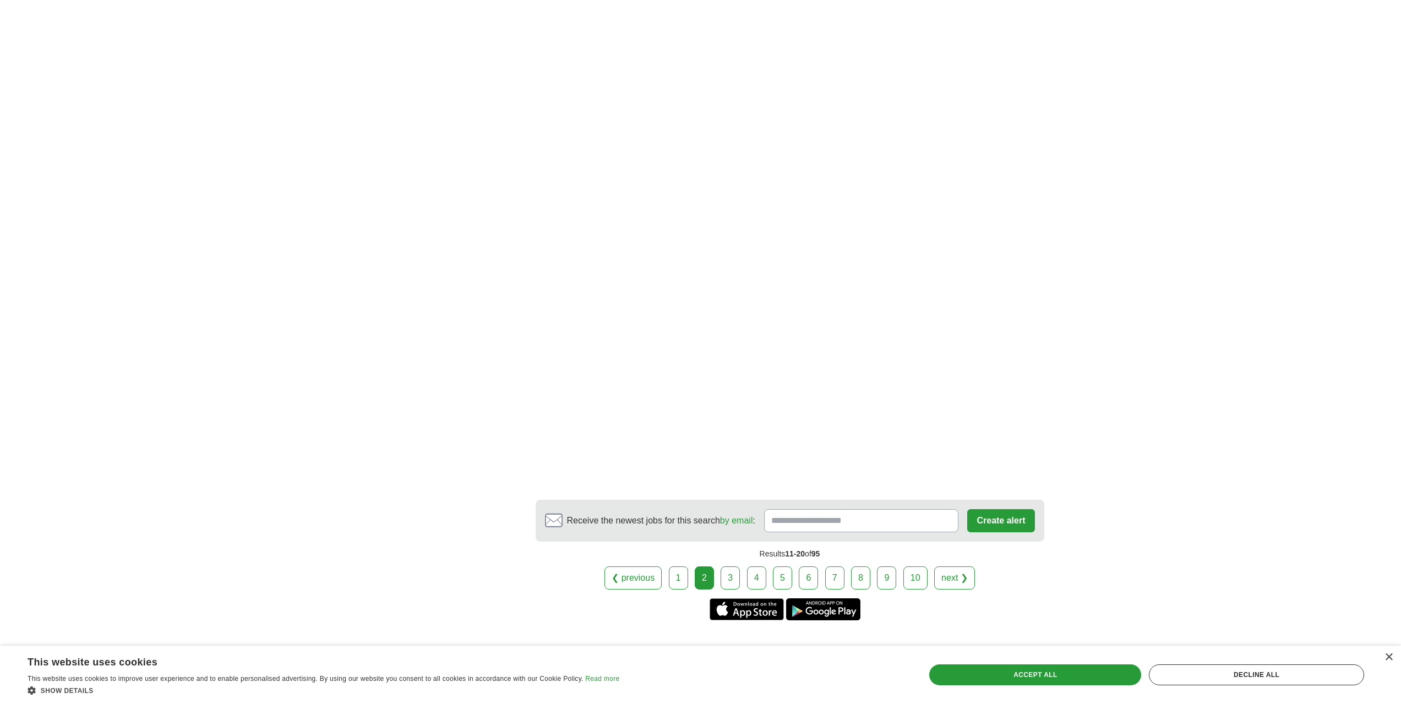
click at [734, 586] on link "3" at bounding box center [730, 578] width 19 height 23
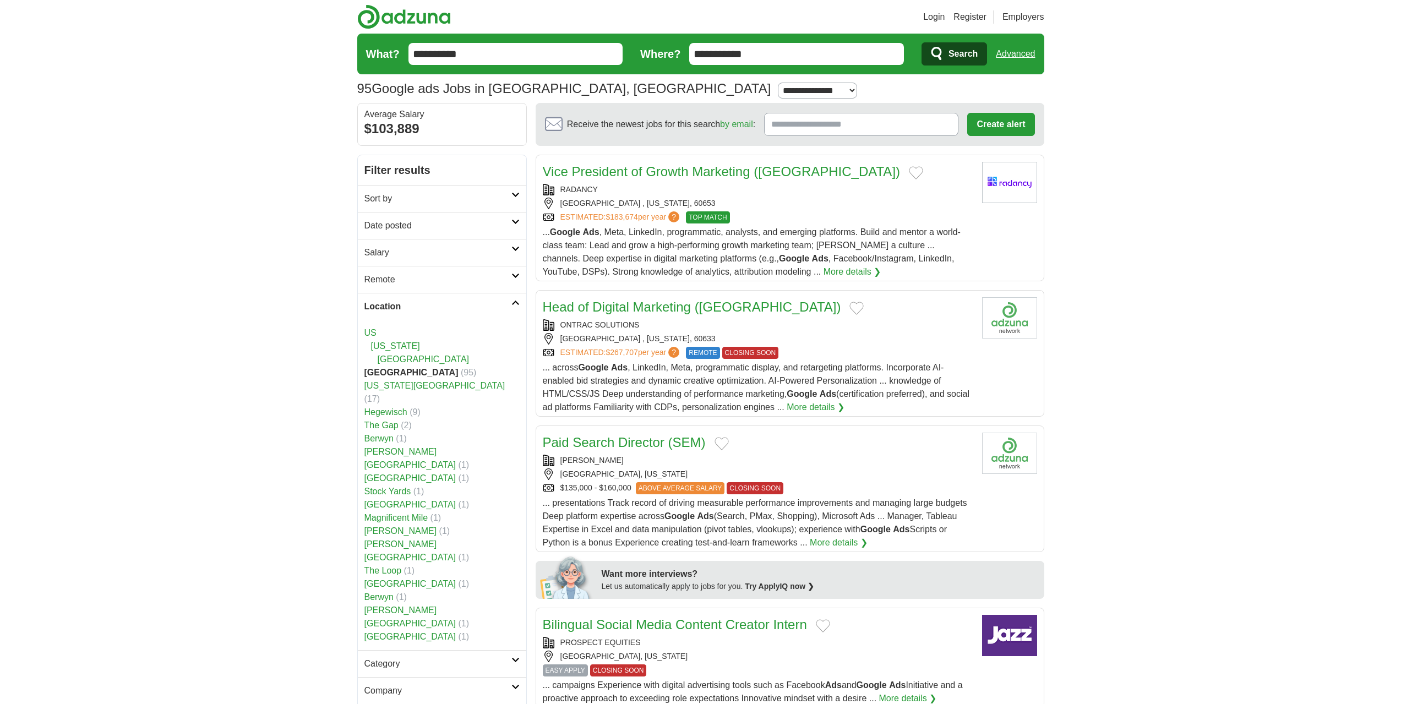
drag, startPoint x: 0, startPoint y: 0, endPoint x: 196, endPoint y: 445, distance: 486.1
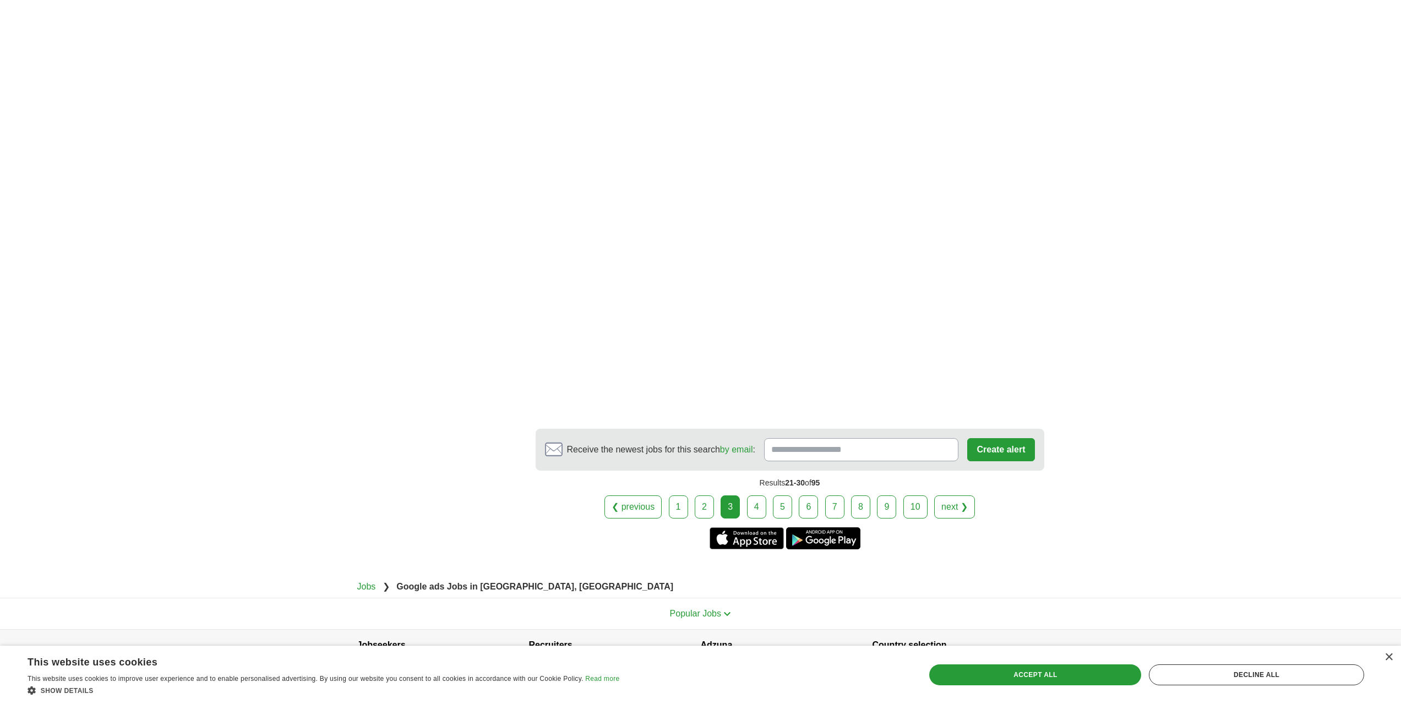
scroll to position [1753, 0]
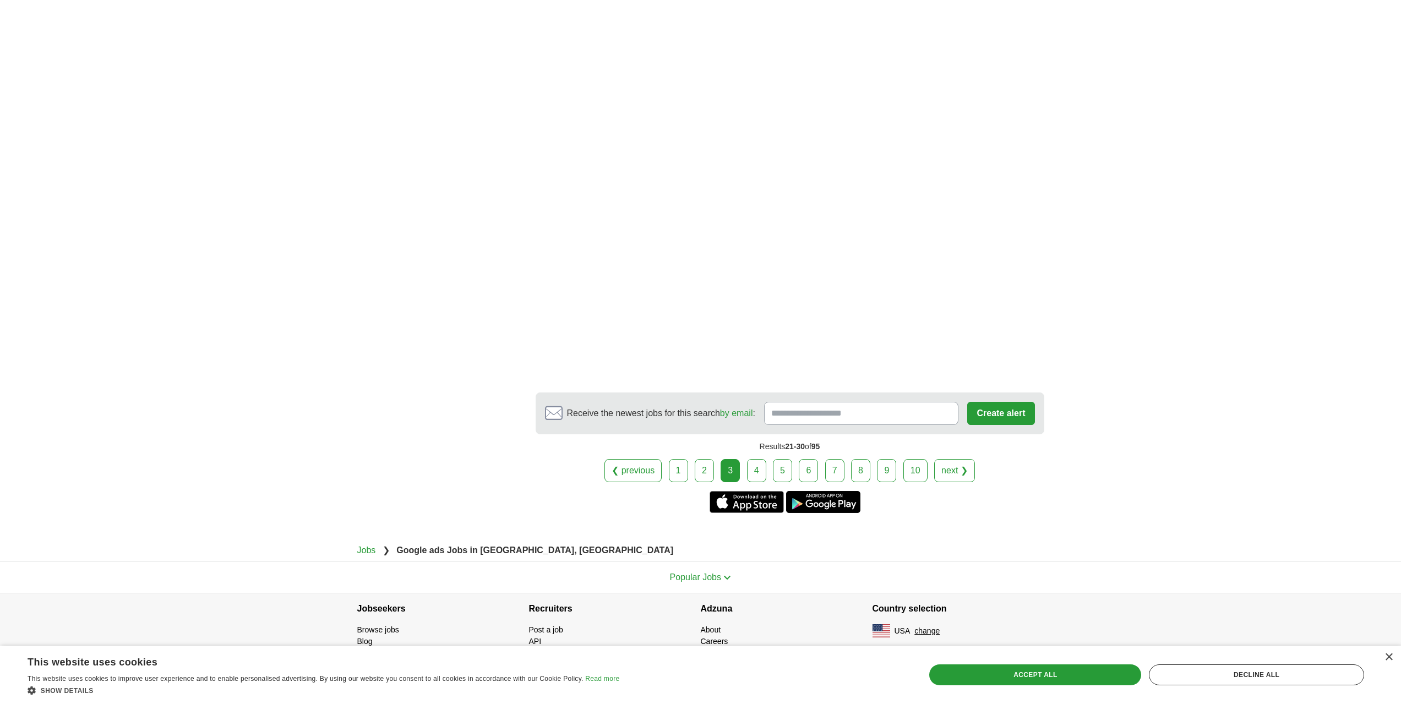
click at [761, 472] on link "4" at bounding box center [756, 470] width 19 height 23
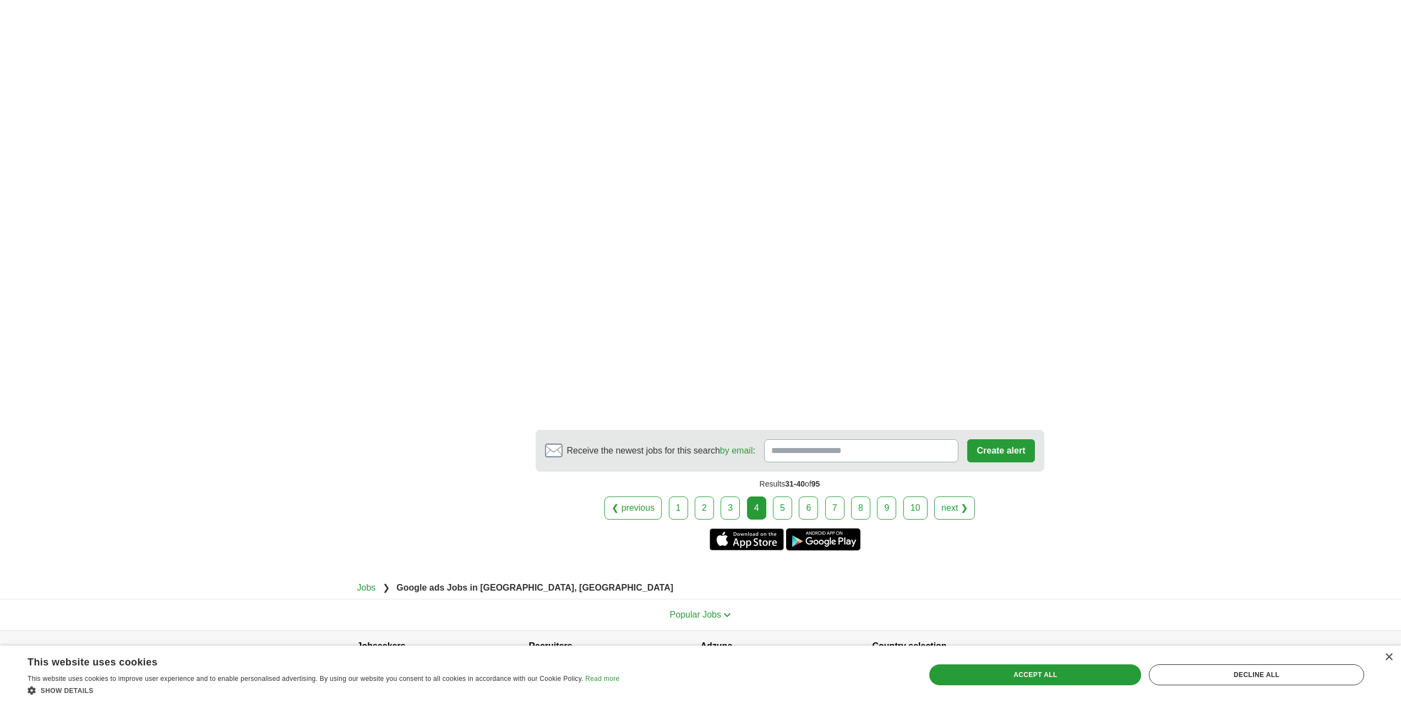
scroll to position [1672, 0]
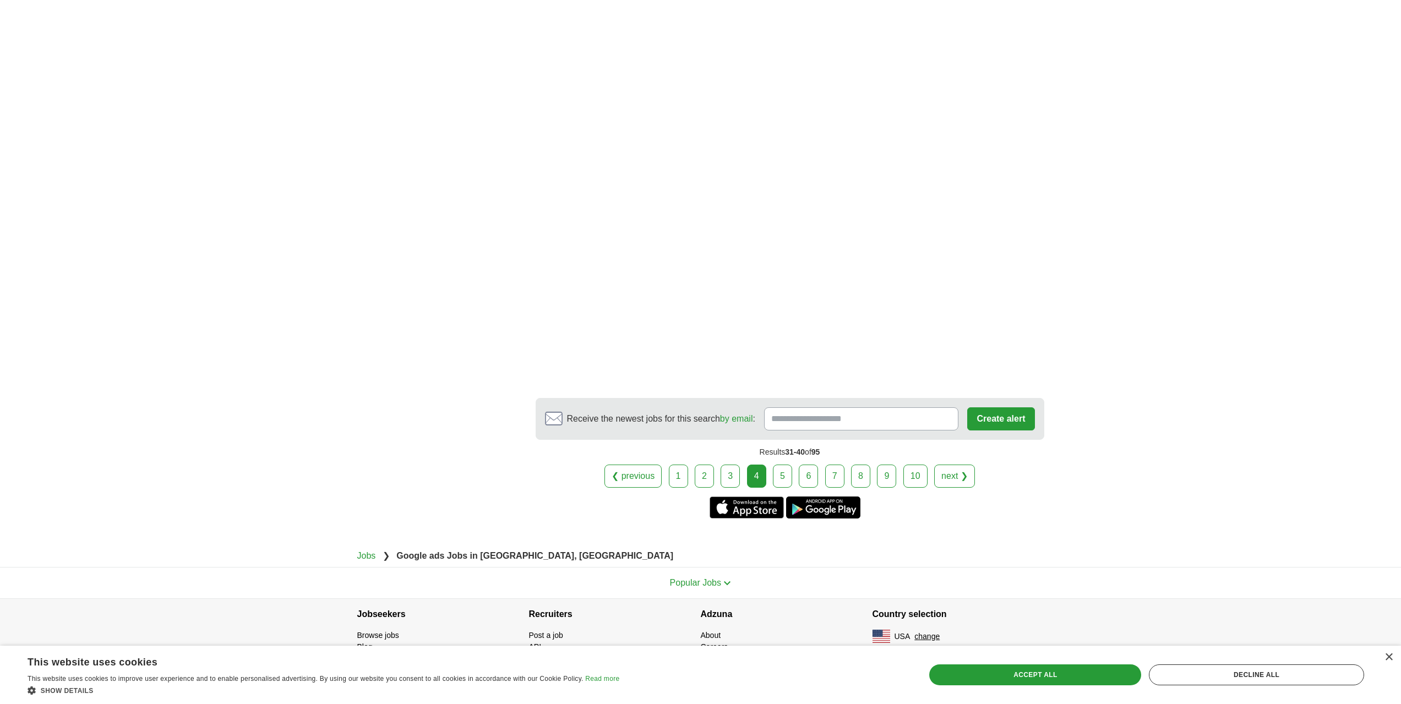
click at [783, 465] on link "5" at bounding box center [782, 476] width 19 height 23
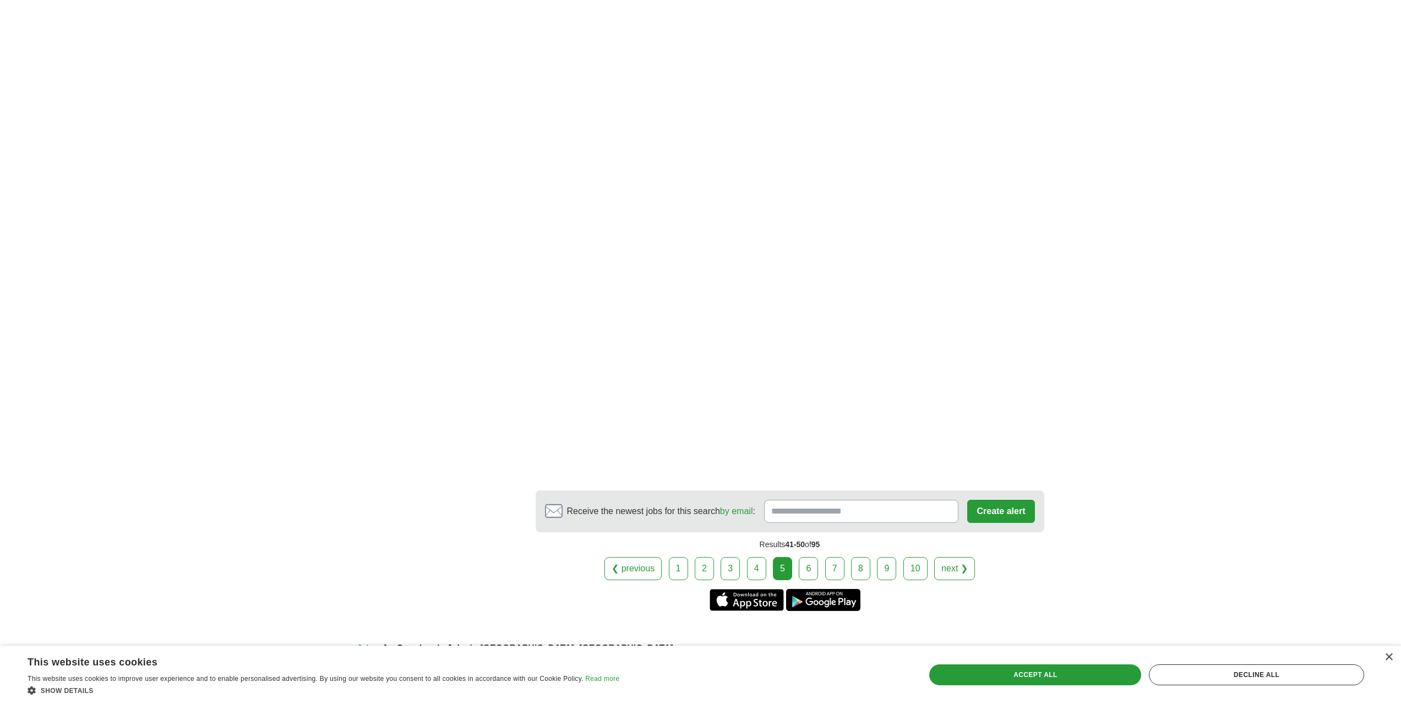
scroll to position [1581, 0]
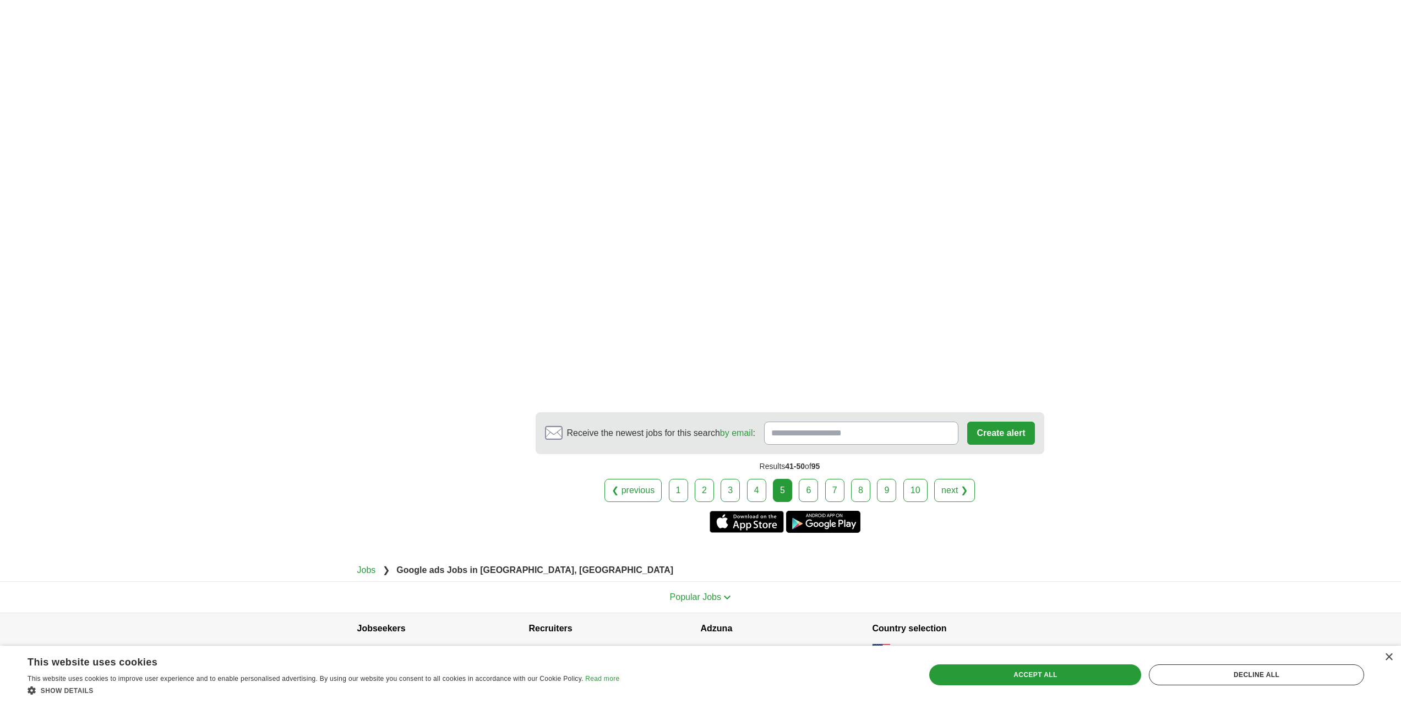
click at [809, 479] on link "6" at bounding box center [808, 490] width 19 height 23
